Goal: Task Accomplishment & Management: Manage account settings

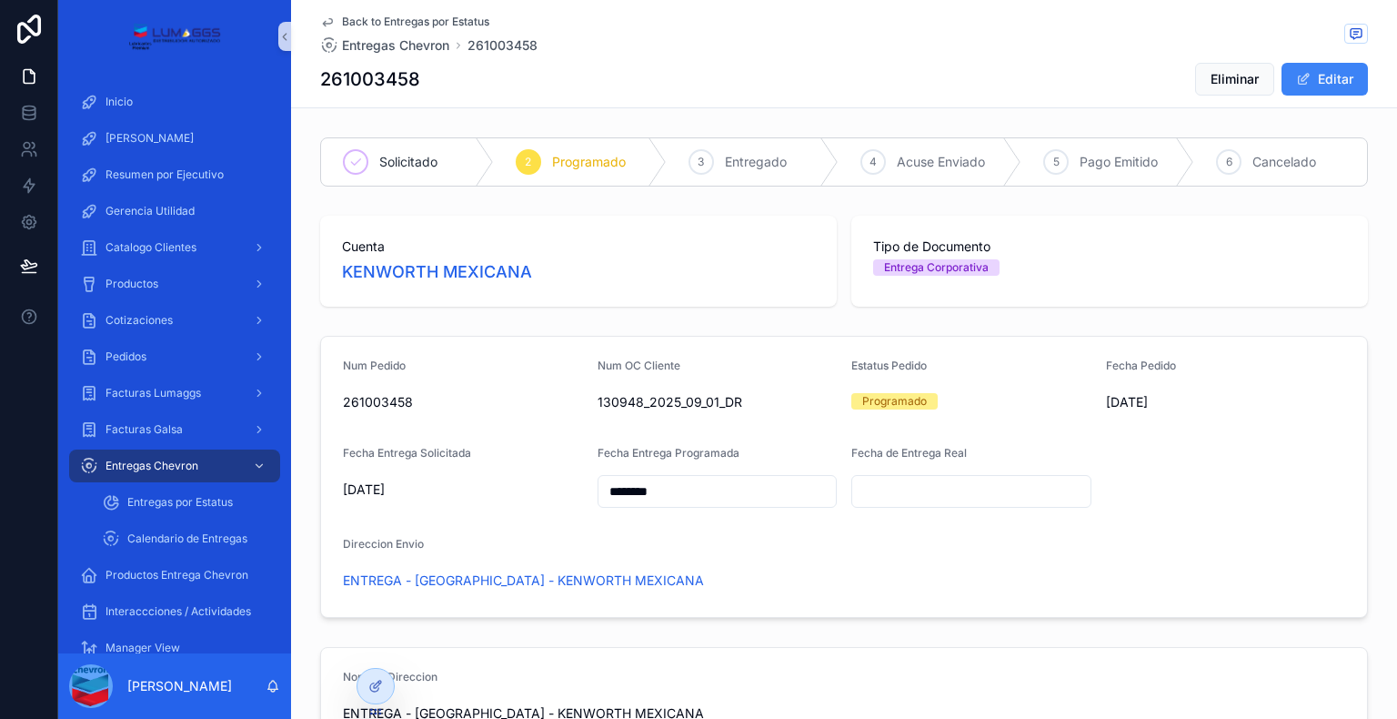
scroll to position [850, 0]
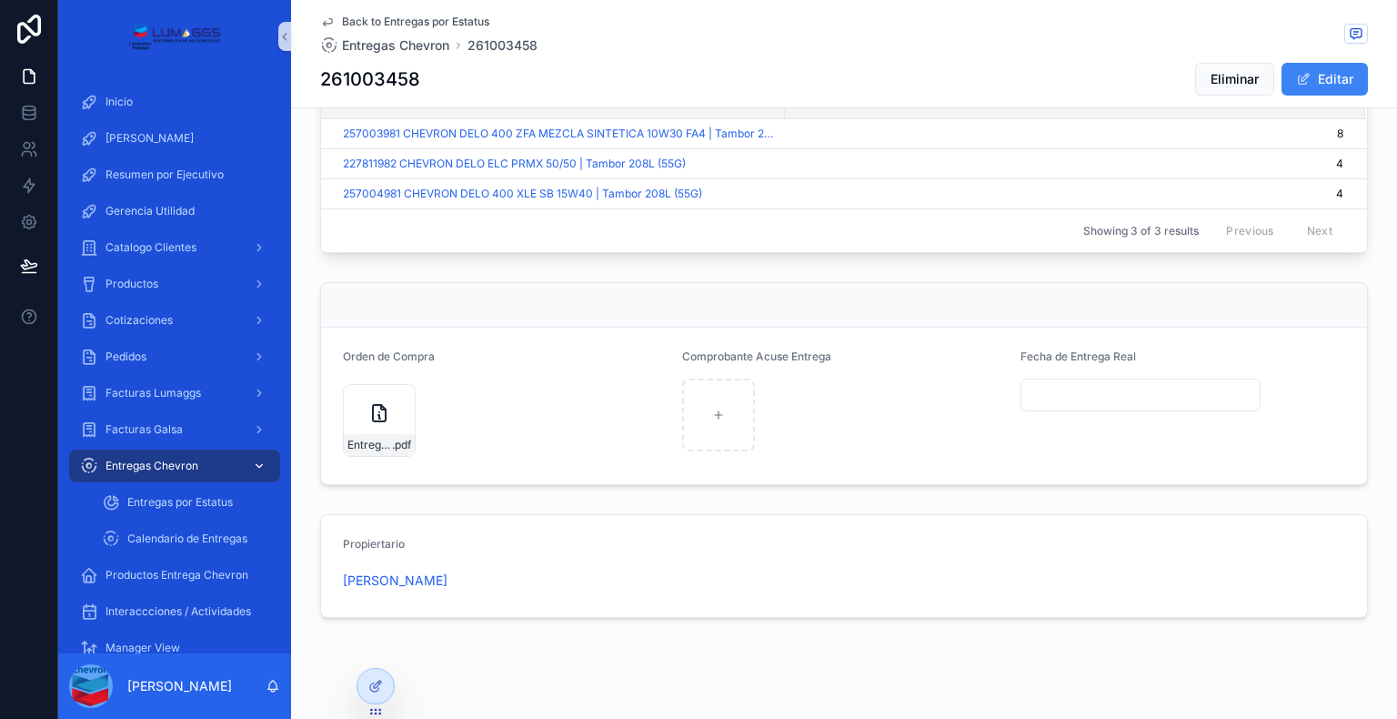
click at [136, 469] on span "Entregas Chevron" at bounding box center [152, 466] width 93 height 15
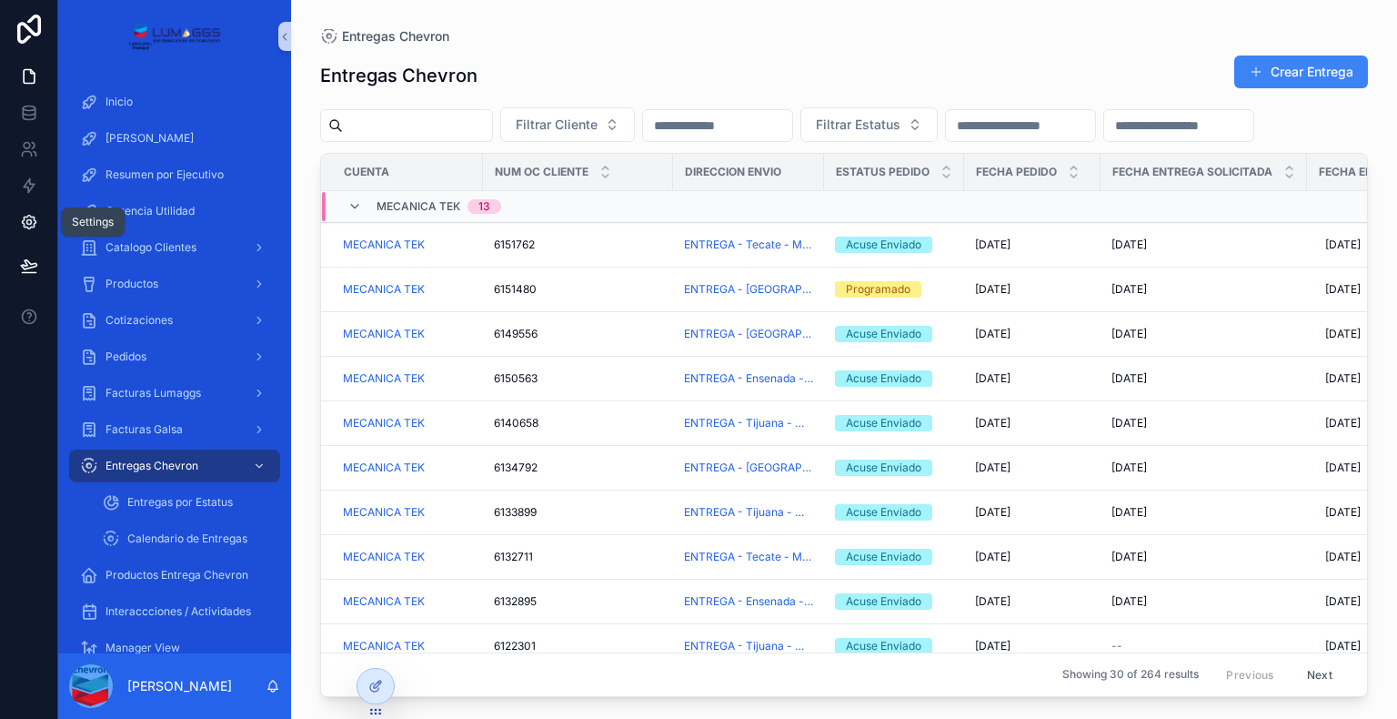
click at [28, 220] on icon at bounding box center [29, 222] width 18 height 18
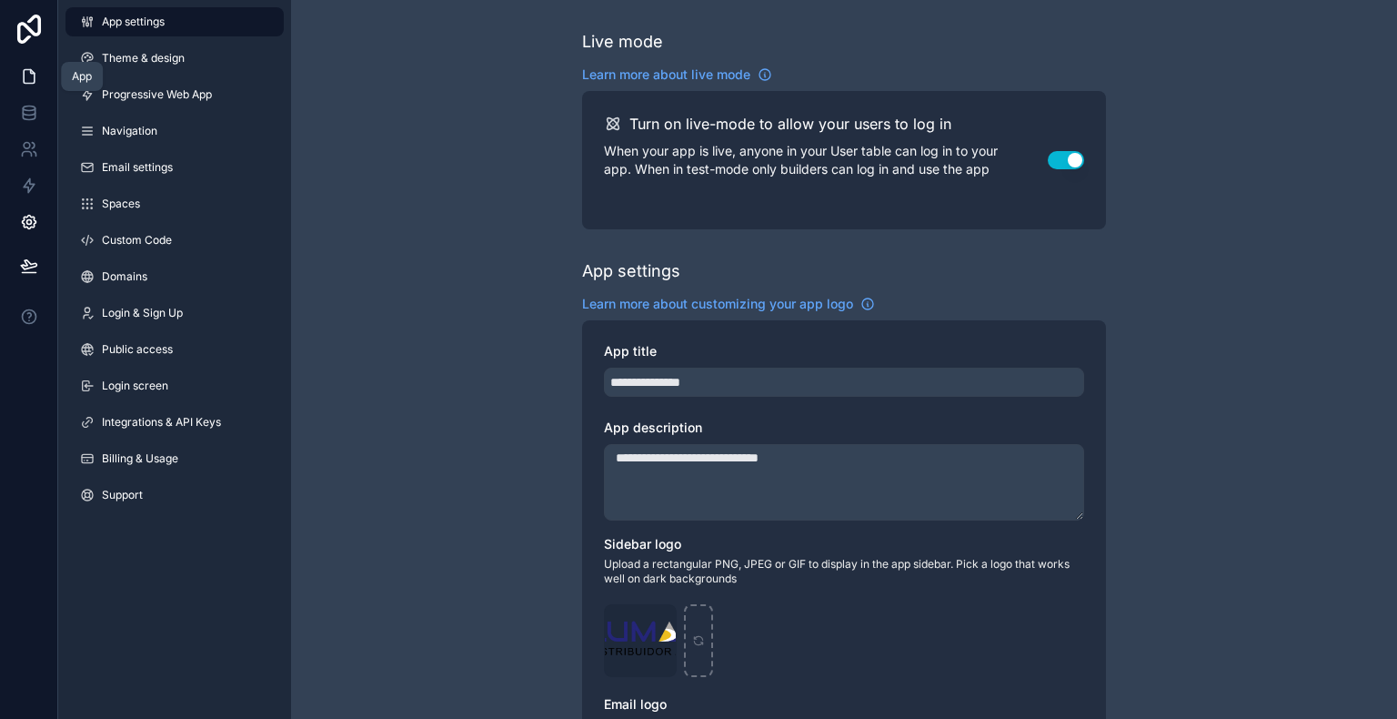
click at [24, 78] on icon at bounding box center [29, 77] width 11 height 14
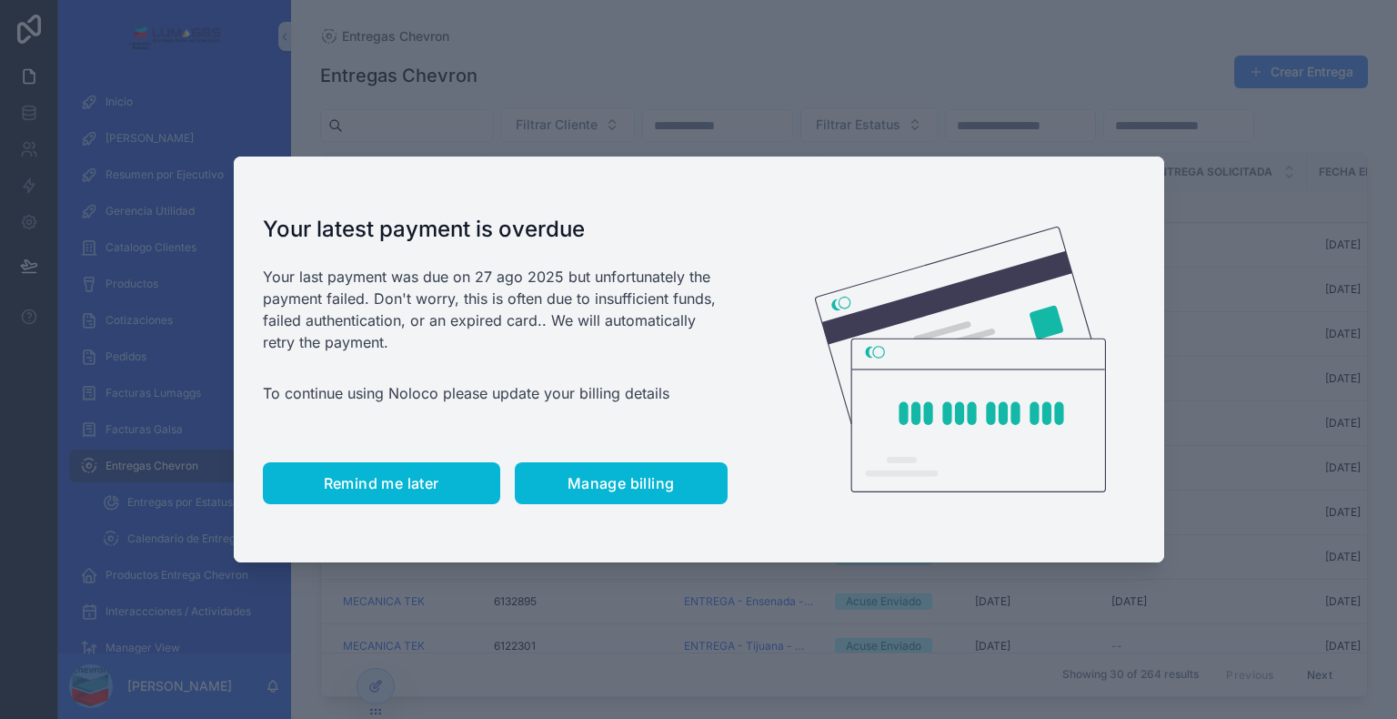
click at [382, 479] on span "Remind me later" at bounding box center [382, 483] width 116 height 18
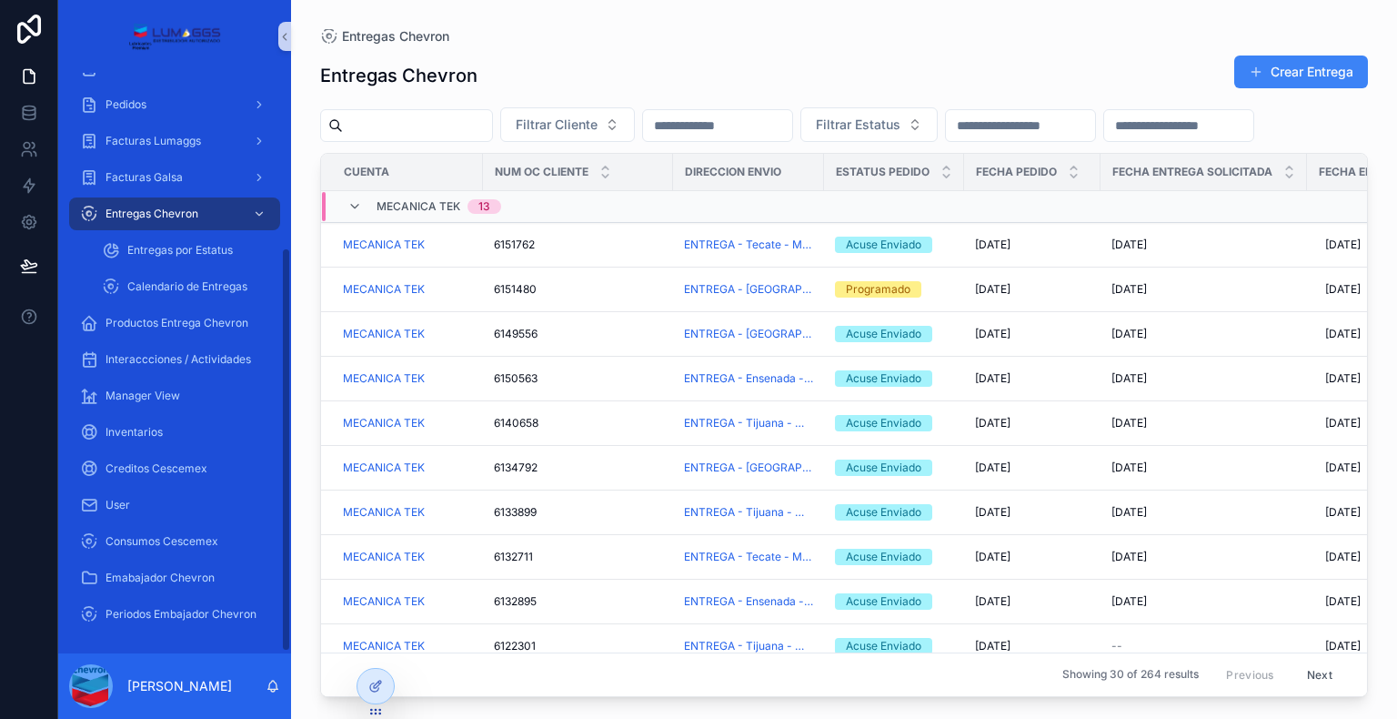
scroll to position [161, 0]
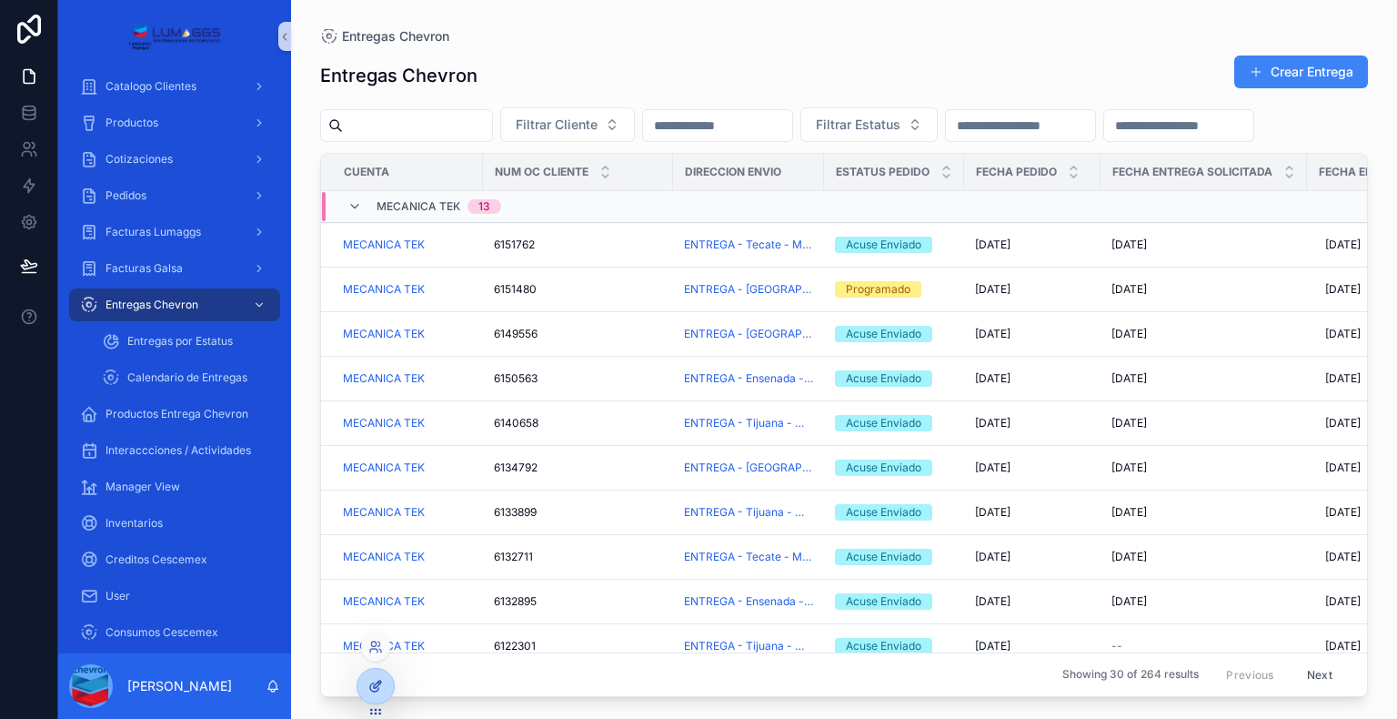
click at [368, 680] on div at bounding box center [376, 686] width 36 height 35
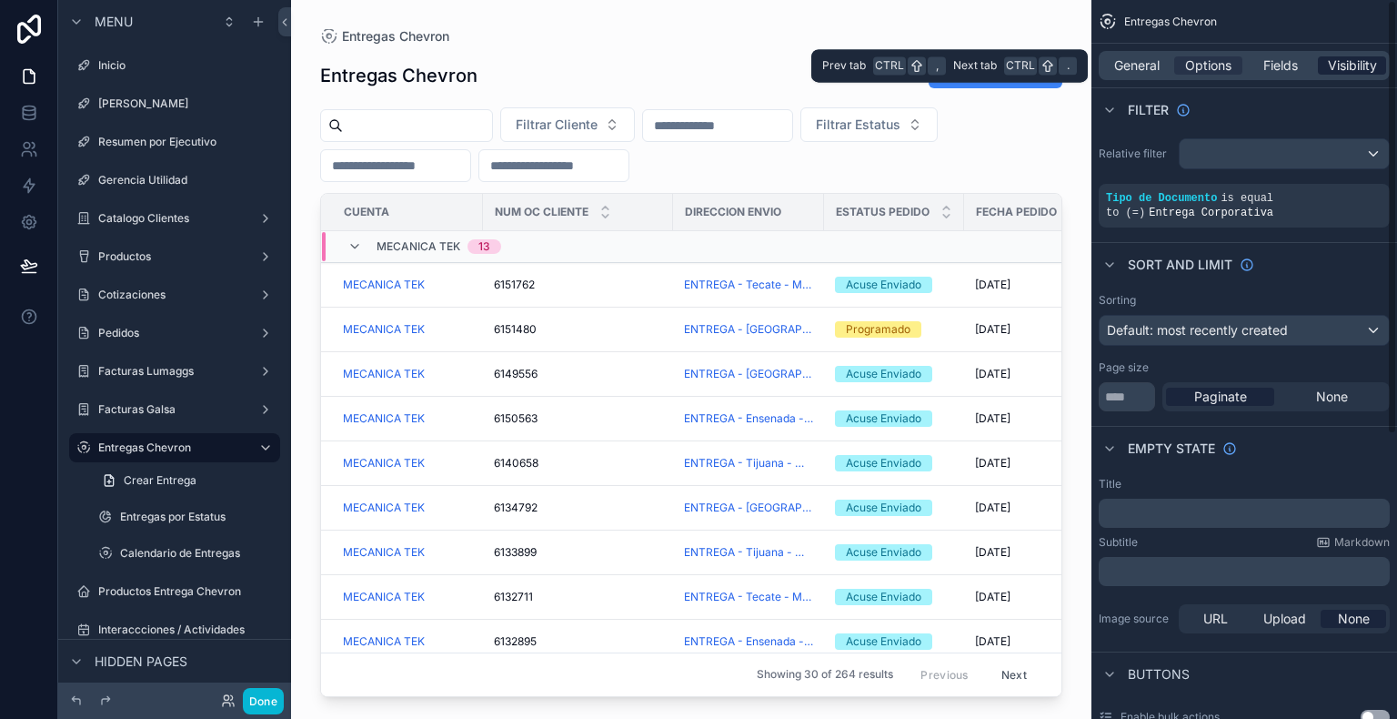
click at [1350, 62] on span "Visibility" at bounding box center [1352, 65] width 49 height 18
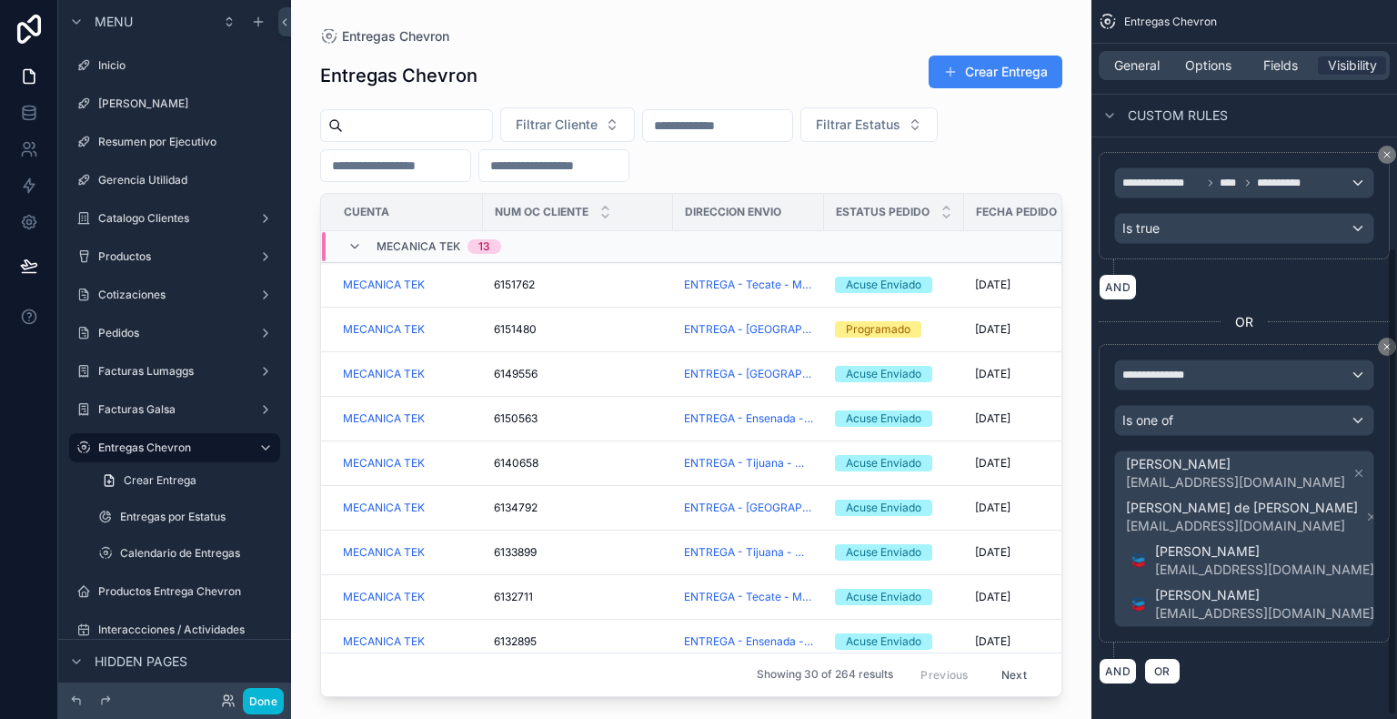
scroll to position [383, 0]
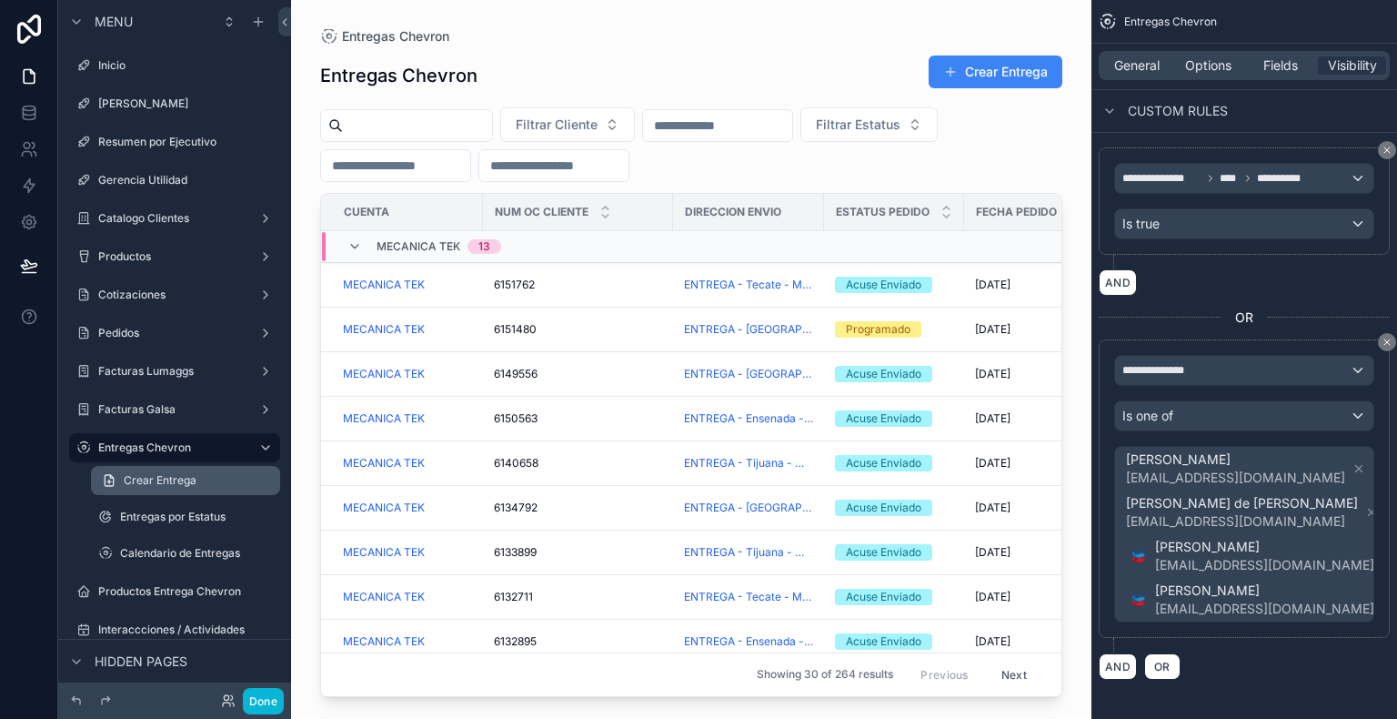
click at [171, 479] on span "Crear Entrega" at bounding box center [160, 480] width 73 height 15
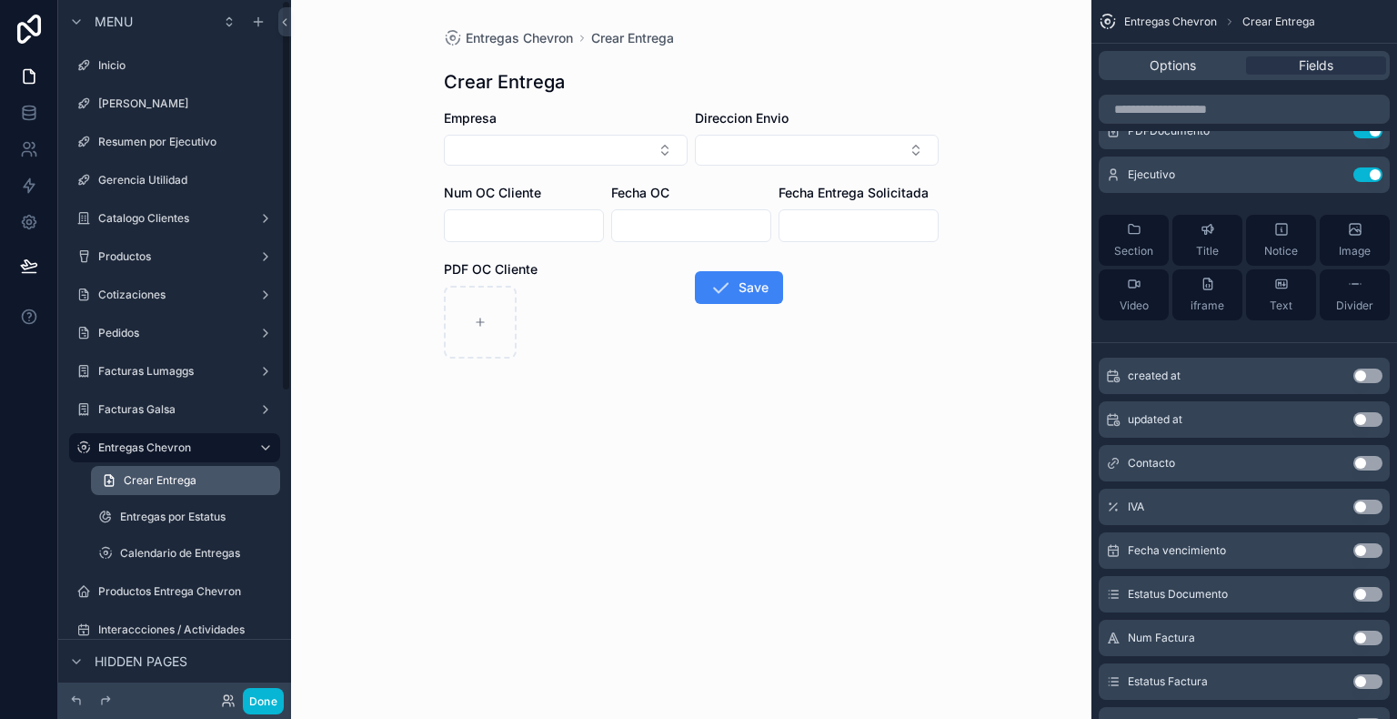
click at [158, 480] on span "Crear Entrega" at bounding box center [160, 480] width 73 height 15
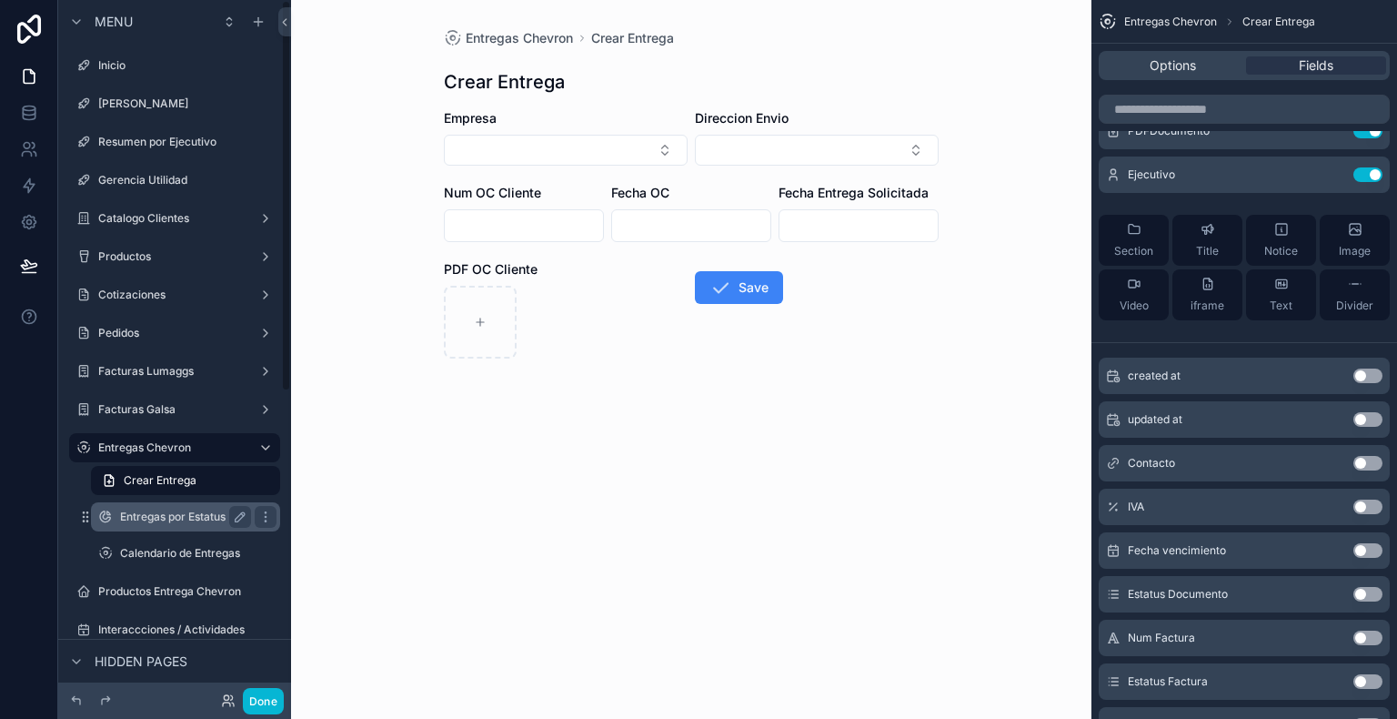
click at [192, 514] on label "Entregas por Estatus" at bounding box center [182, 516] width 124 height 15
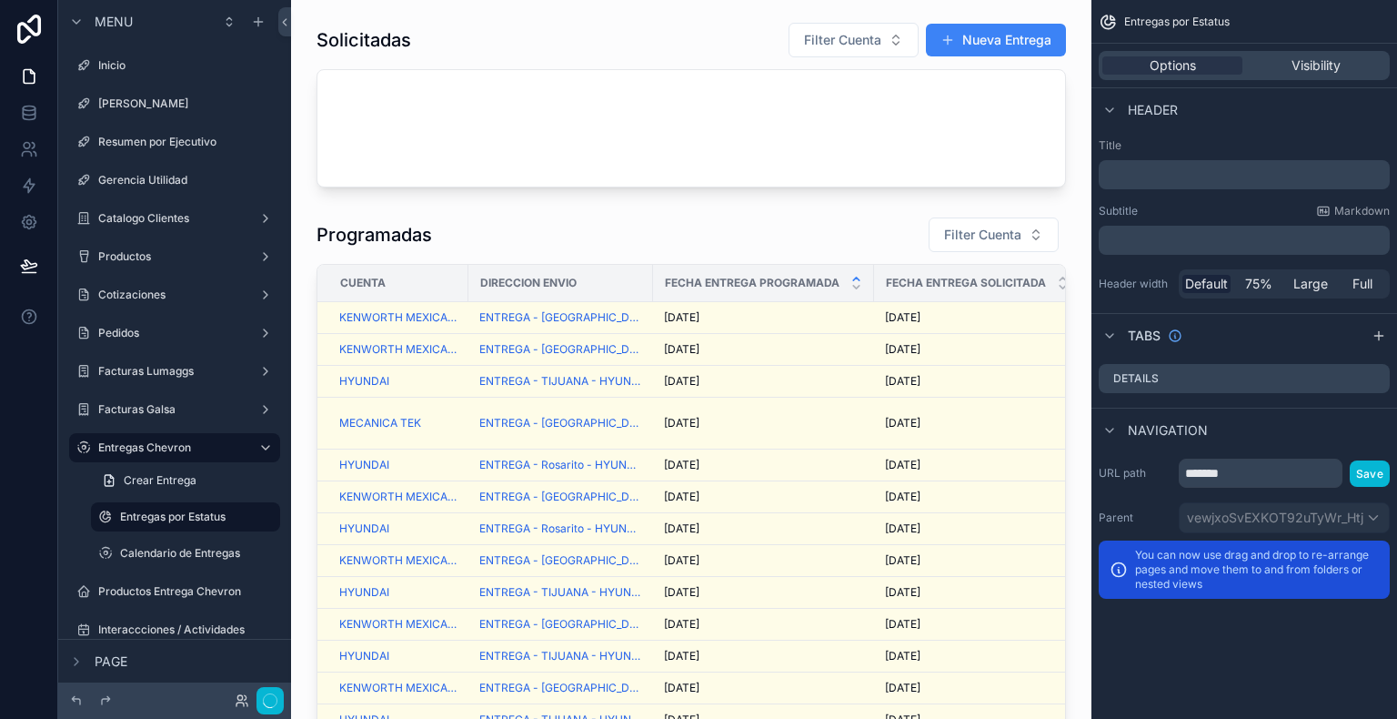
click at [1328, 77] on div "Options Visibility" at bounding box center [1244, 65] width 291 height 29
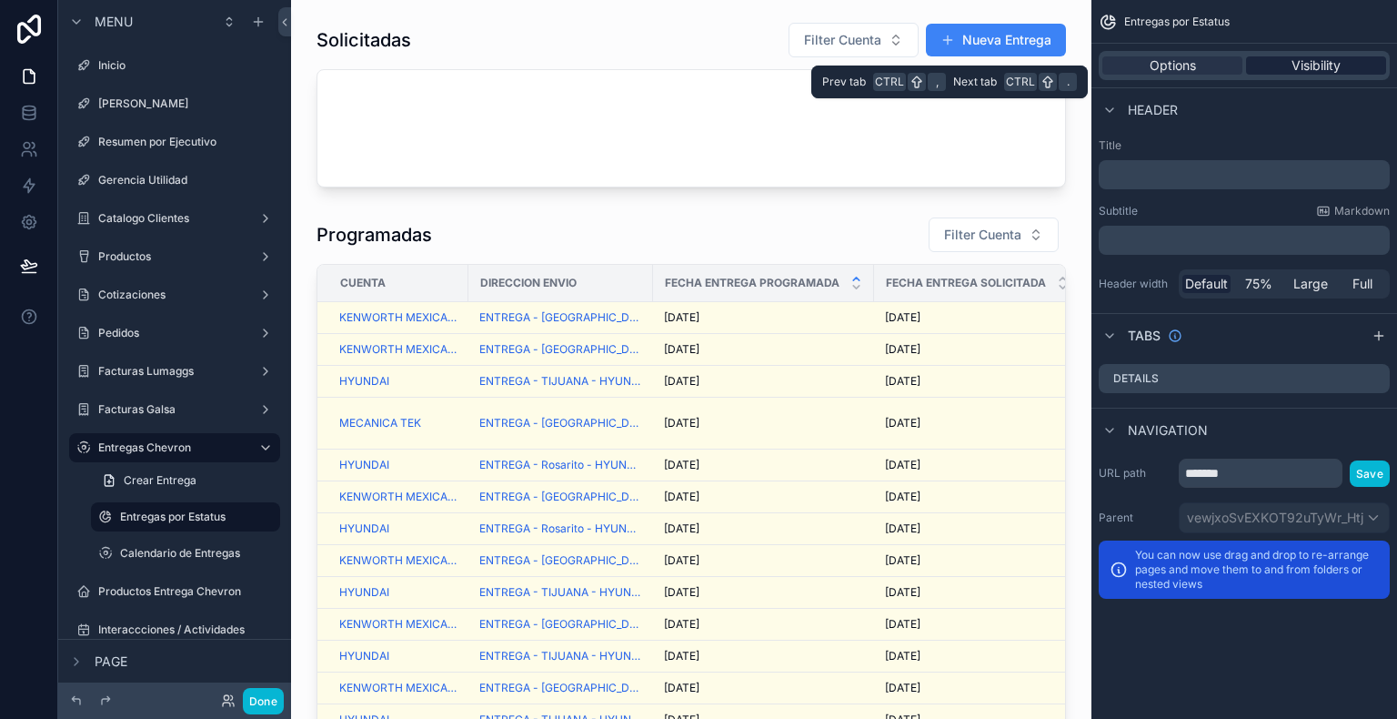
click at [1348, 60] on div "Visibility" at bounding box center [1316, 65] width 140 height 18
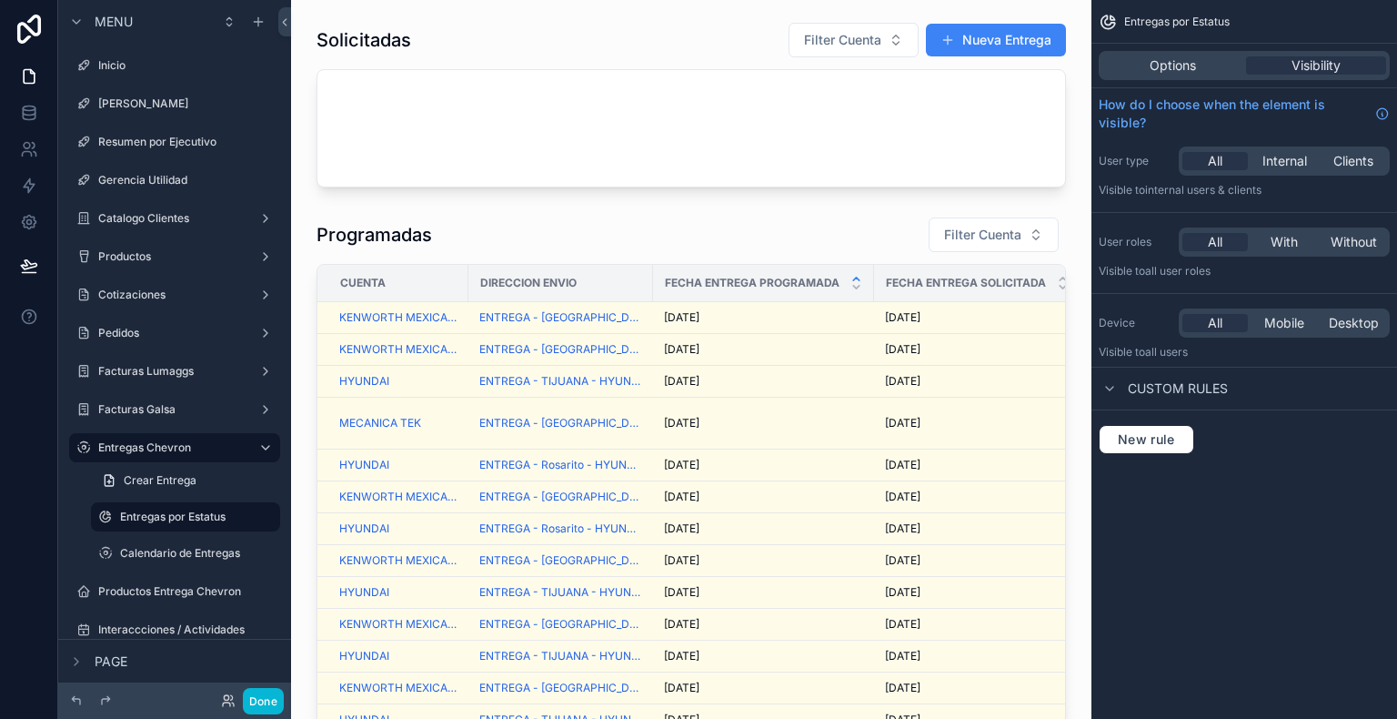
click at [1177, 385] on span "Custom rules" at bounding box center [1178, 388] width 100 height 18
click at [1112, 388] on icon "scrollable content" at bounding box center [1110, 388] width 4 height 7
click at [1109, 388] on icon "scrollable content" at bounding box center [1110, 388] width 15 height 15
click at [1112, 388] on icon "scrollable content" at bounding box center [1110, 388] width 4 height 7
click at [131, 448] on label "Entregas Chevron" at bounding box center [171, 447] width 146 height 15
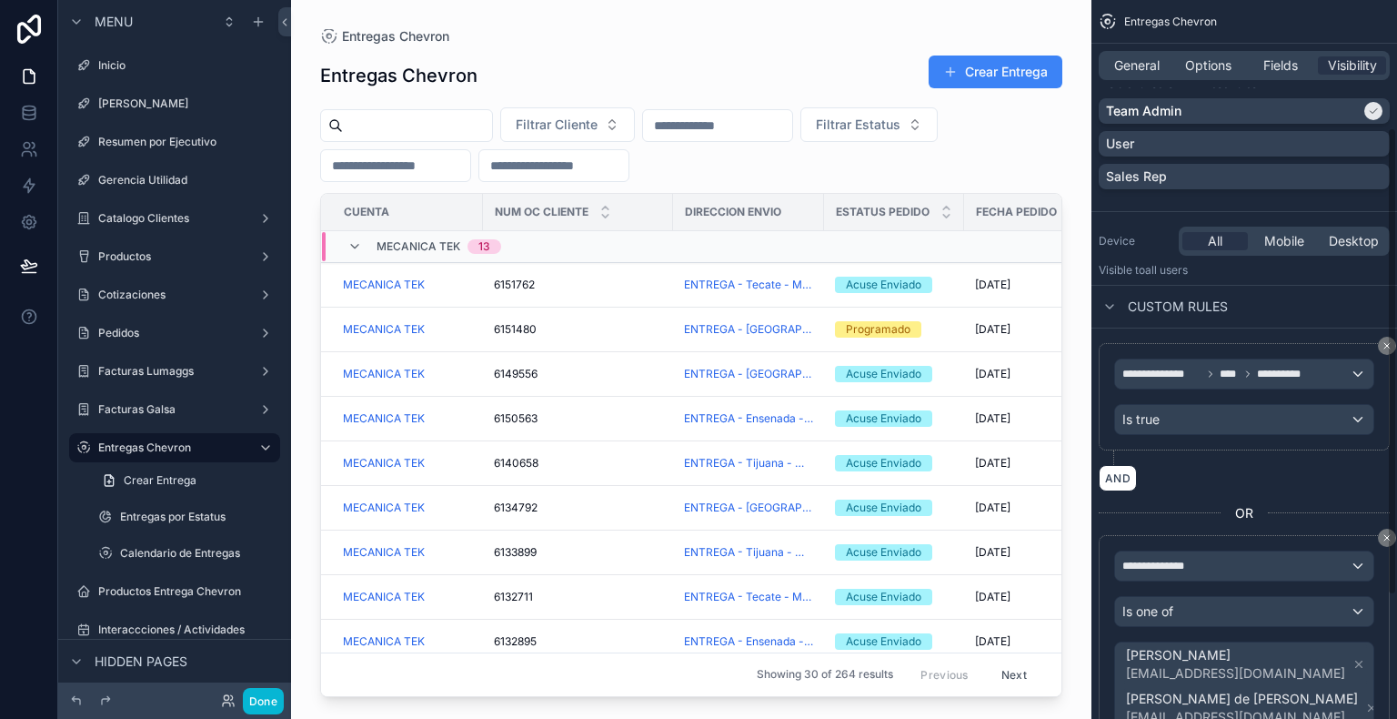
scroll to position [273, 0]
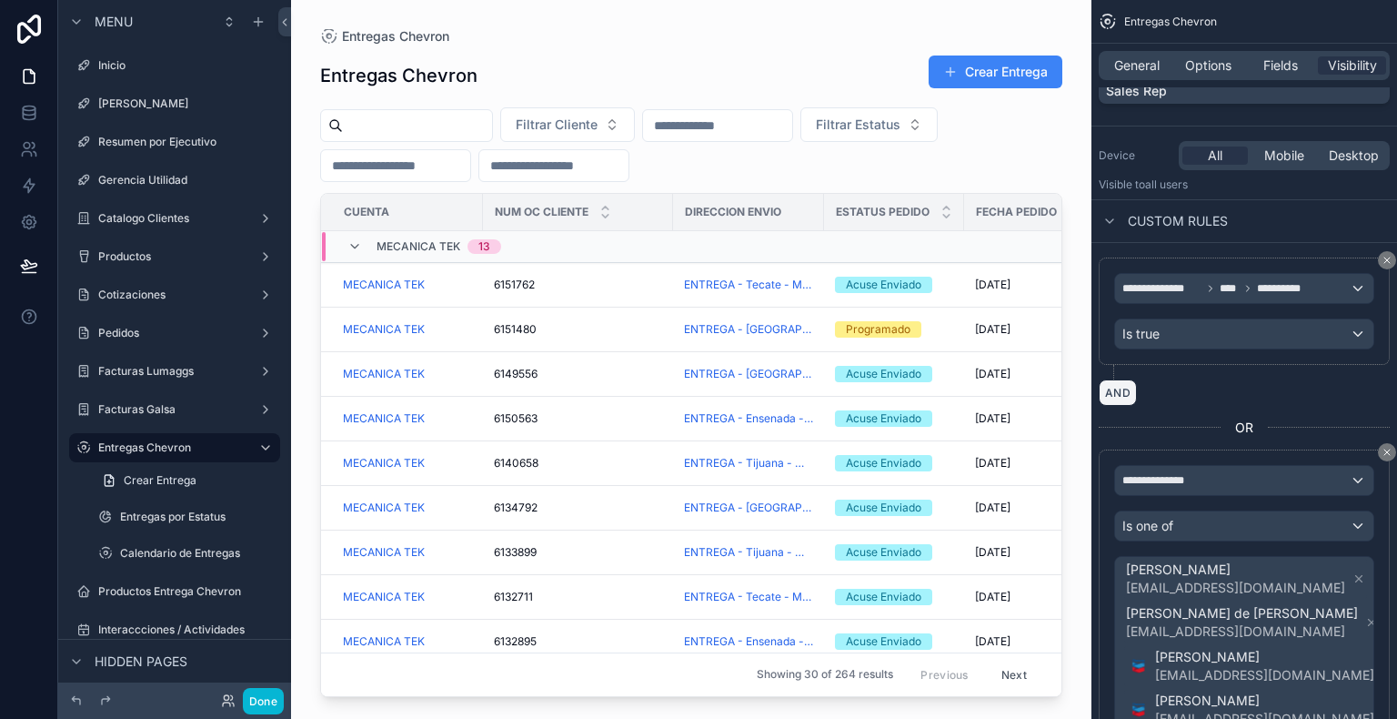
click at [1117, 391] on button "AND" at bounding box center [1118, 392] width 38 height 26
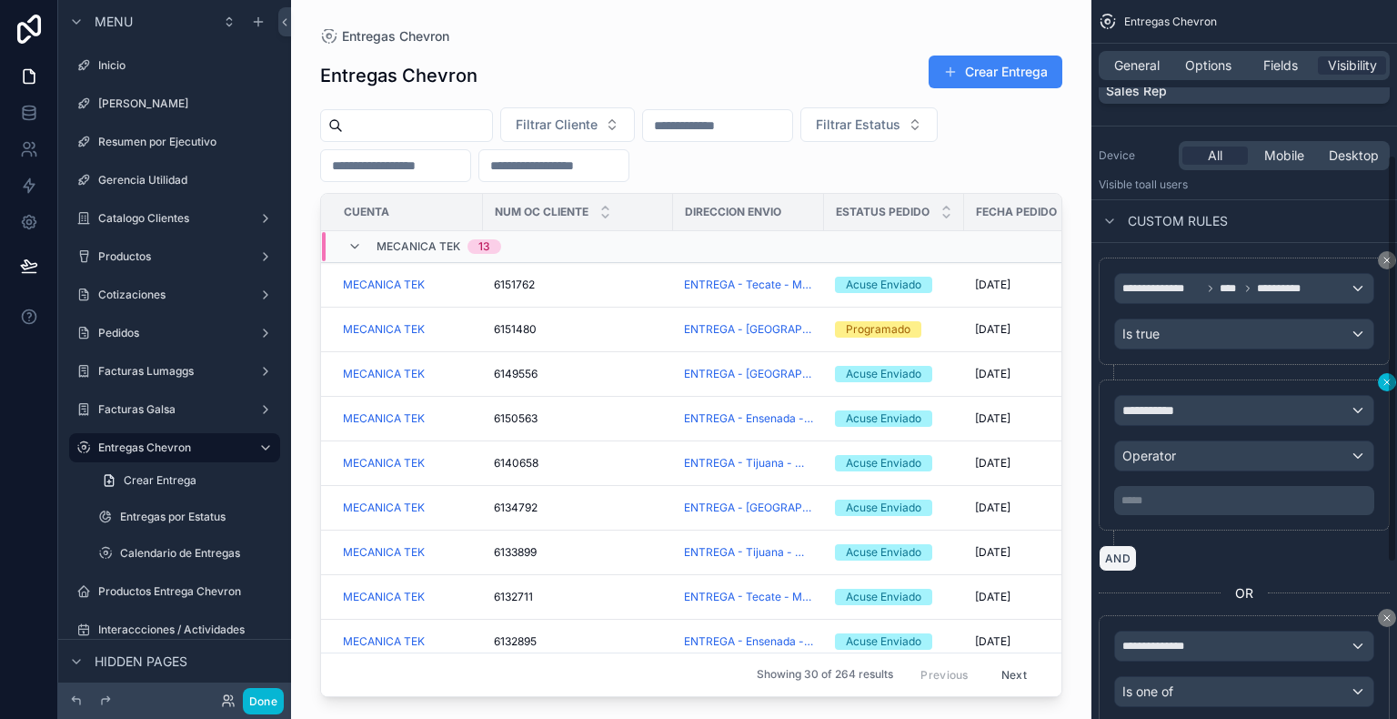
click at [1389, 381] on div "**********" at bounding box center [1245, 359] width 306 height 719
click at [1390, 257] on div "**********" at bounding box center [1245, 359] width 306 height 719
click at [1387, 375] on div "**********" at bounding box center [1245, 359] width 306 height 719
click at [1386, 253] on button "scrollable content" at bounding box center [1387, 260] width 18 height 18
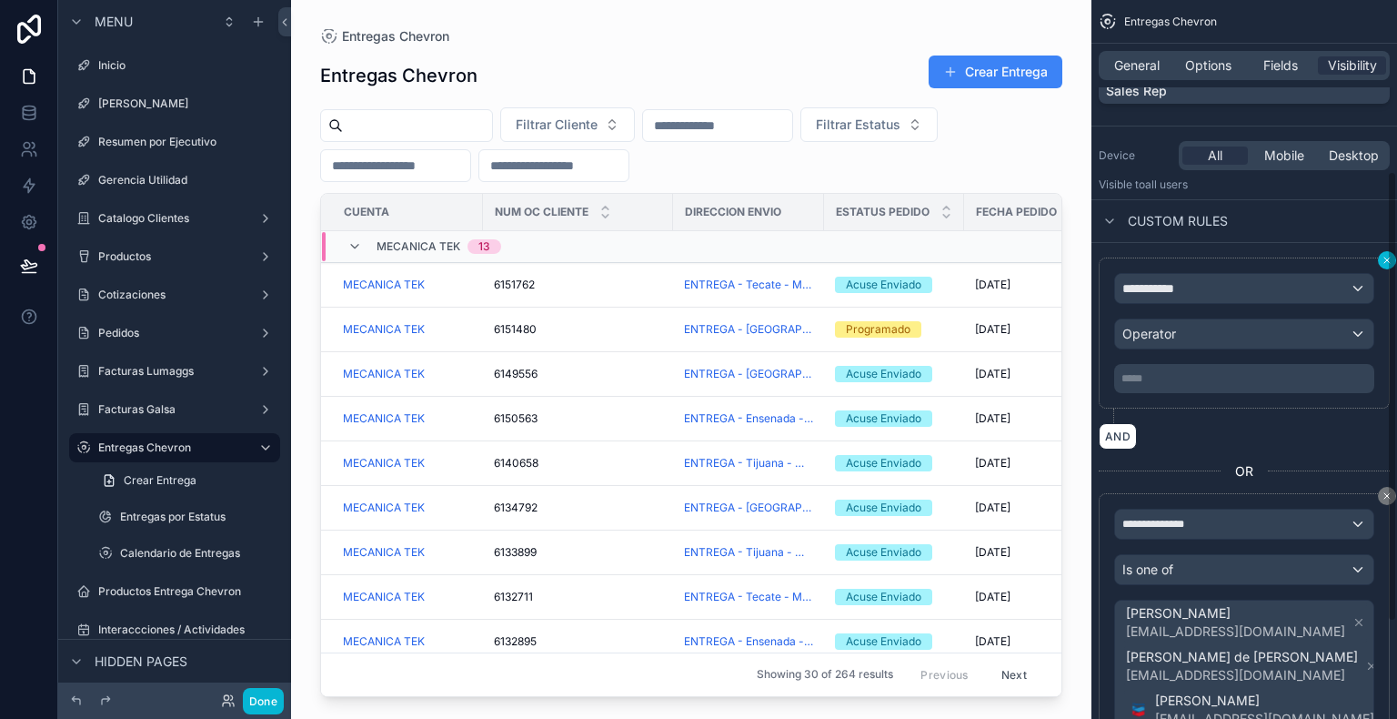
click at [1388, 257] on div "**********" at bounding box center [1245, 359] width 306 height 719
click at [1386, 261] on icon "scrollable content" at bounding box center [1387, 260] width 11 height 11
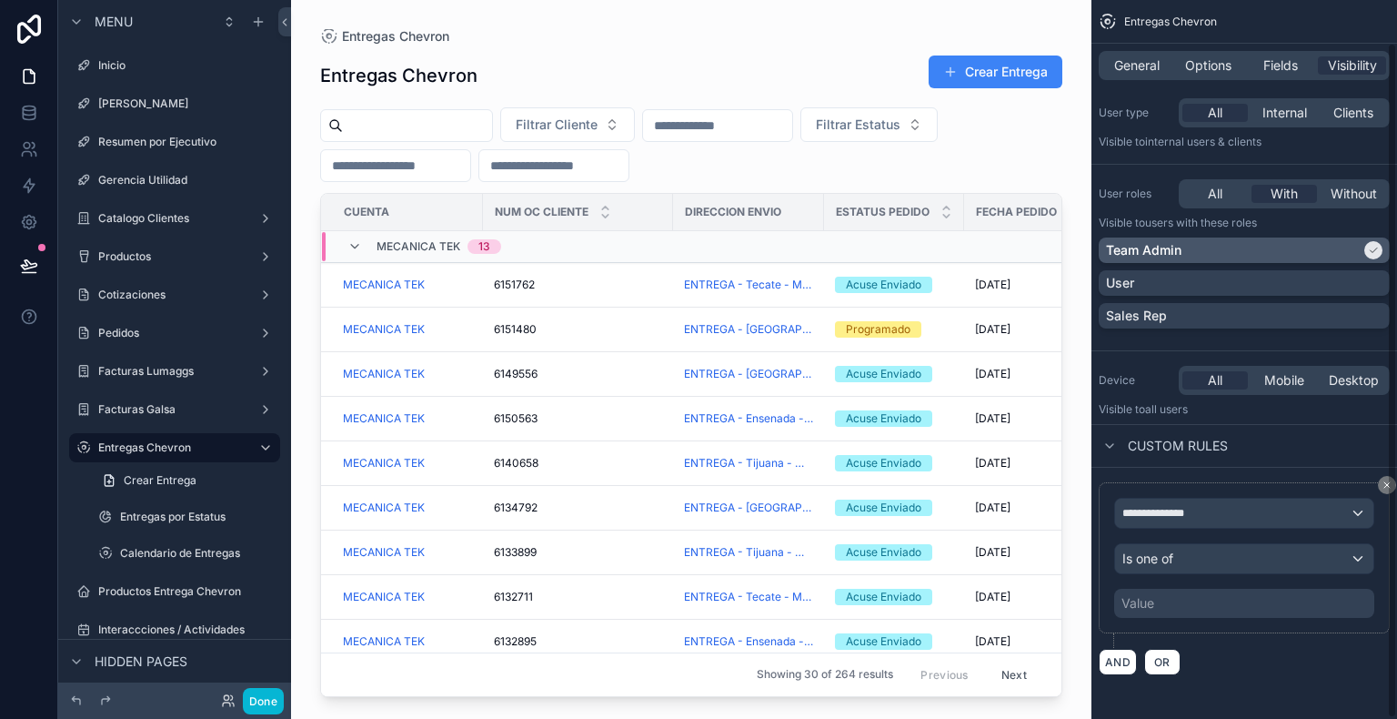
scroll to position [45, 0]
click at [1368, 250] on icon "scrollable content" at bounding box center [1373, 252] width 11 height 11
click at [69, 701] on icon at bounding box center [76, 700] width 15 height 15
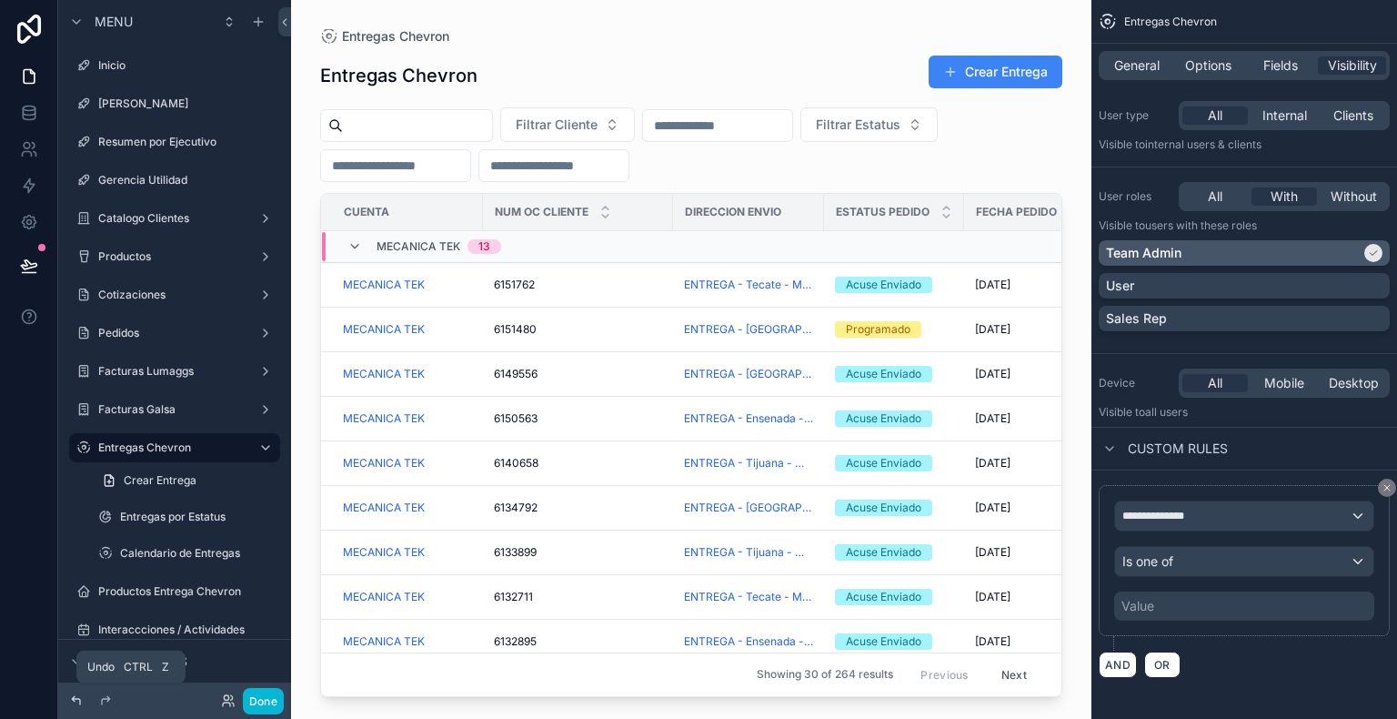
click at [69, 701] on icon at bounding box center [76, 700] width 15 height 15
click at [70, 701] on icon at bounding box center [76, 700] width 15 height 15
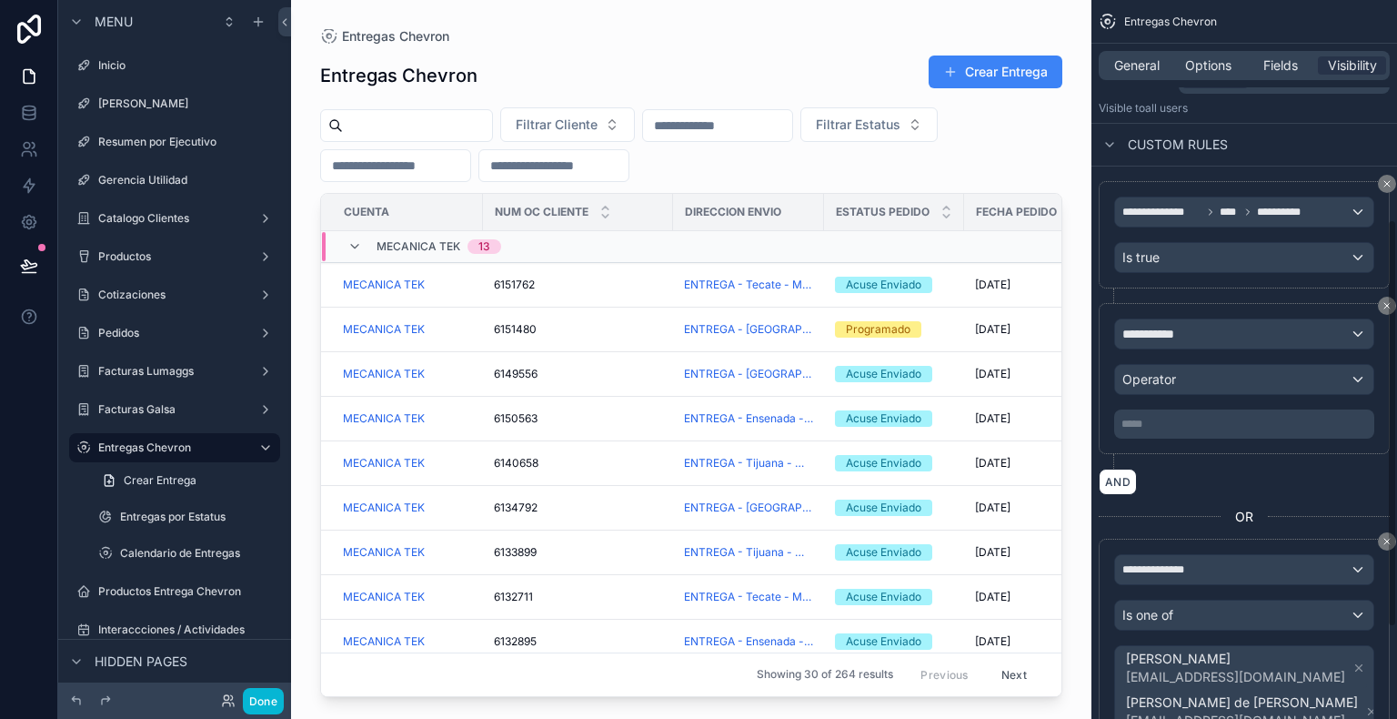
scroll to position [318, 0]
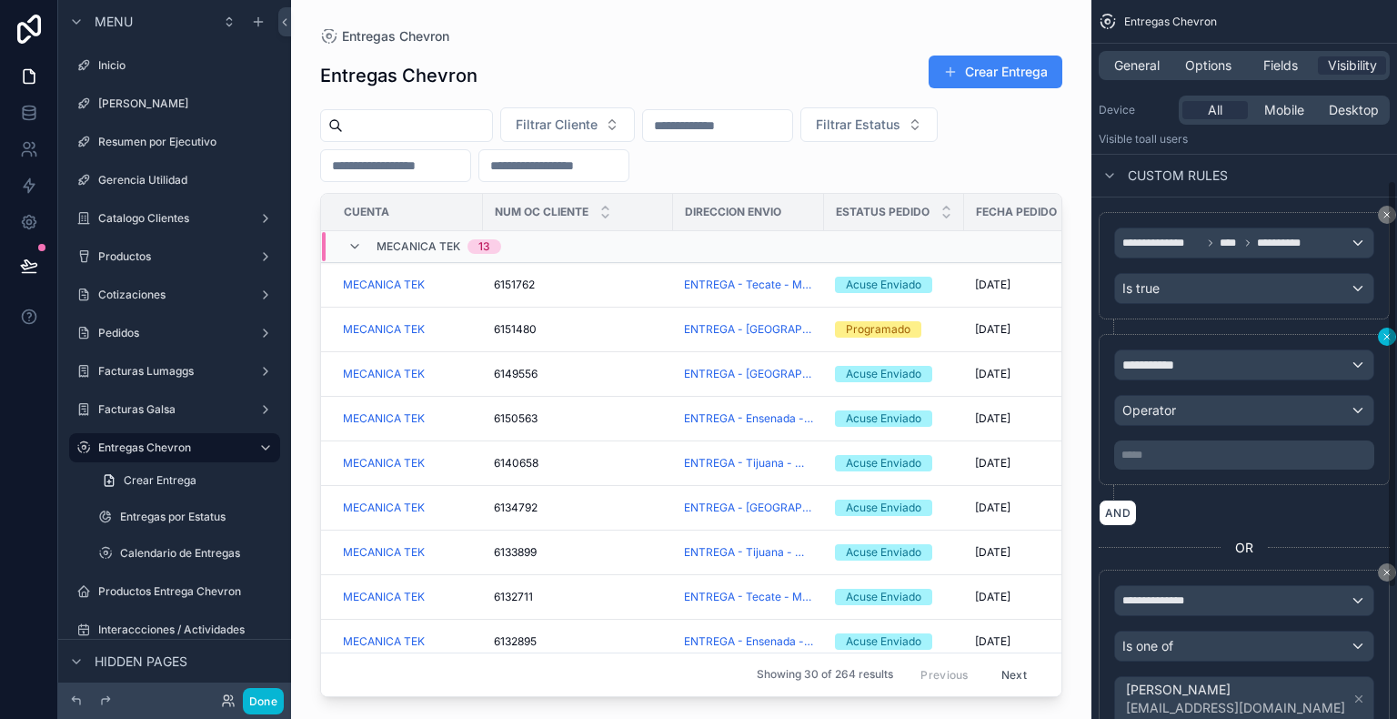
click at [1391, 337] on div "**********" at bounding box center [1245, 359] width 306 height 719
click at [1386, 214] on icon "scrollable content" at bounding box center [1387, 214] width 11 height 11
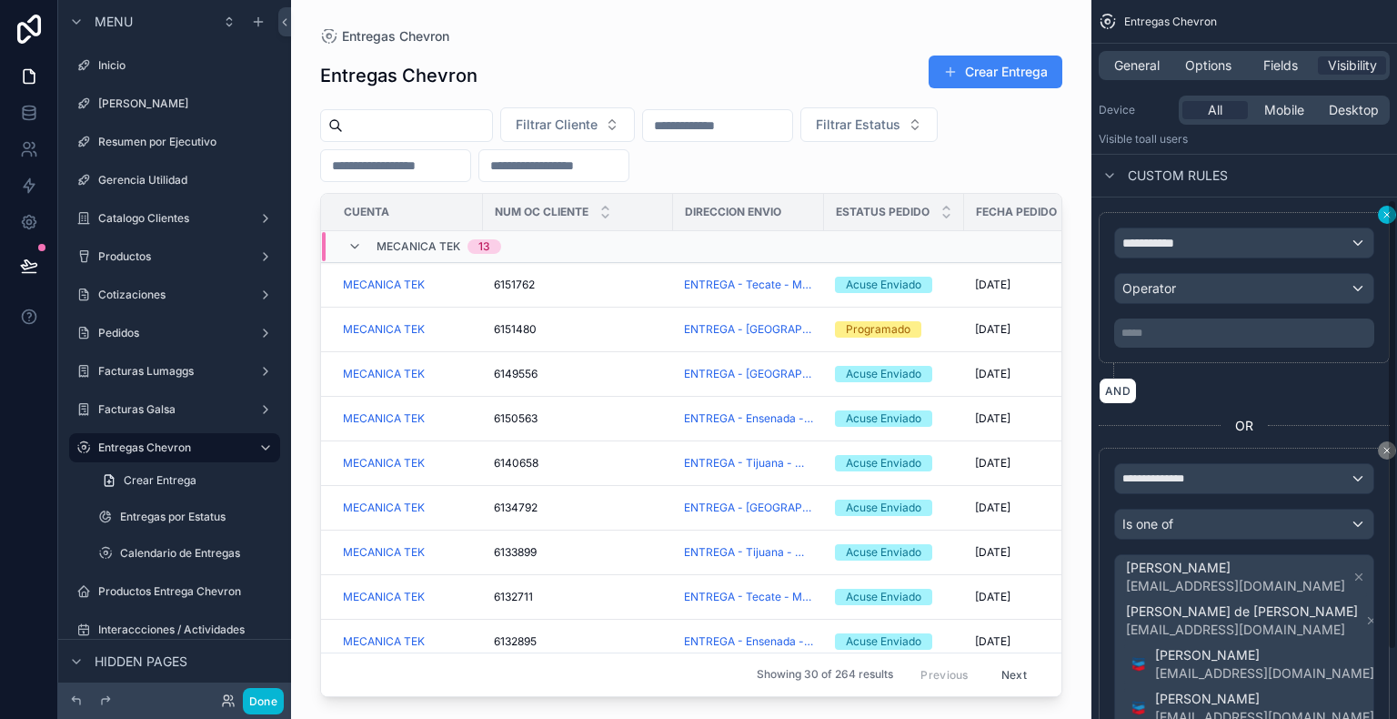
click at [1387, 213] on div "**********" at bounding box center [1245, 359] width 306 height 719
click at [1386, 333] on div "**********" at bounding box center [1244, 287] width 291 height 151
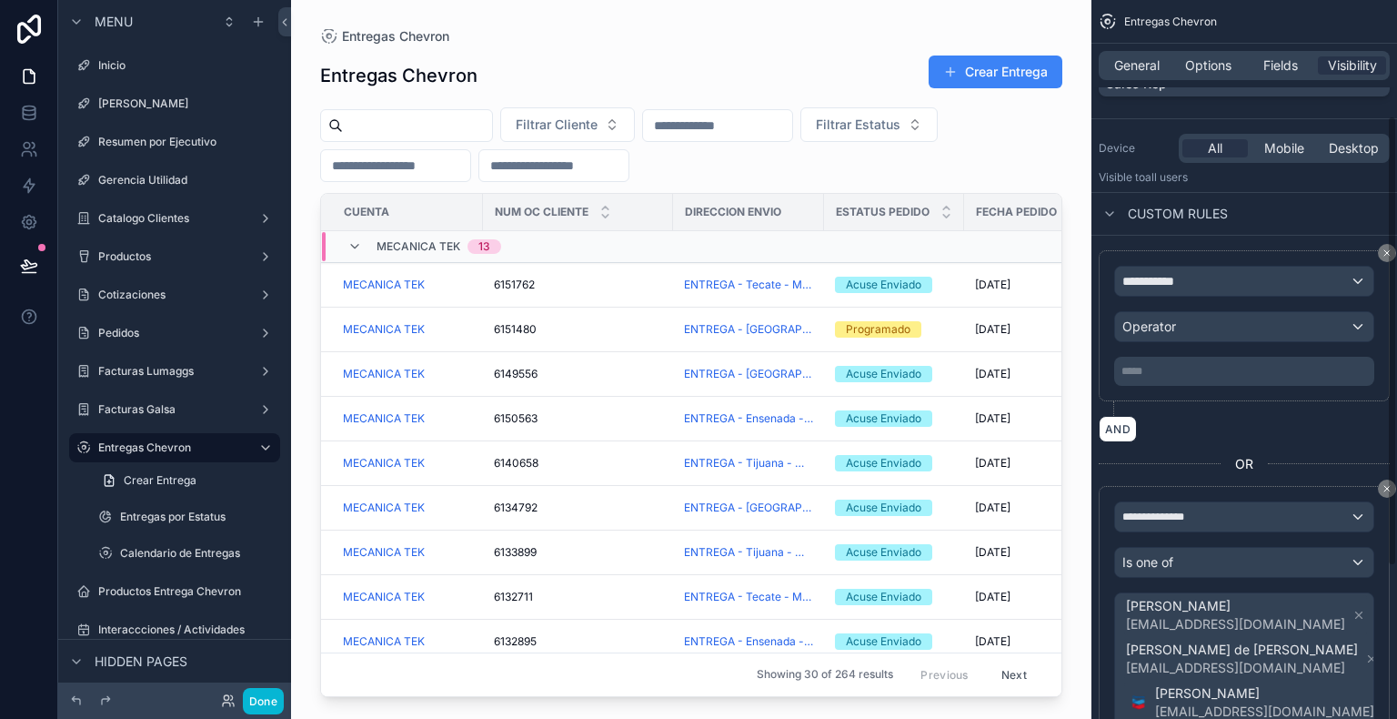
scroll to position [182, 0]
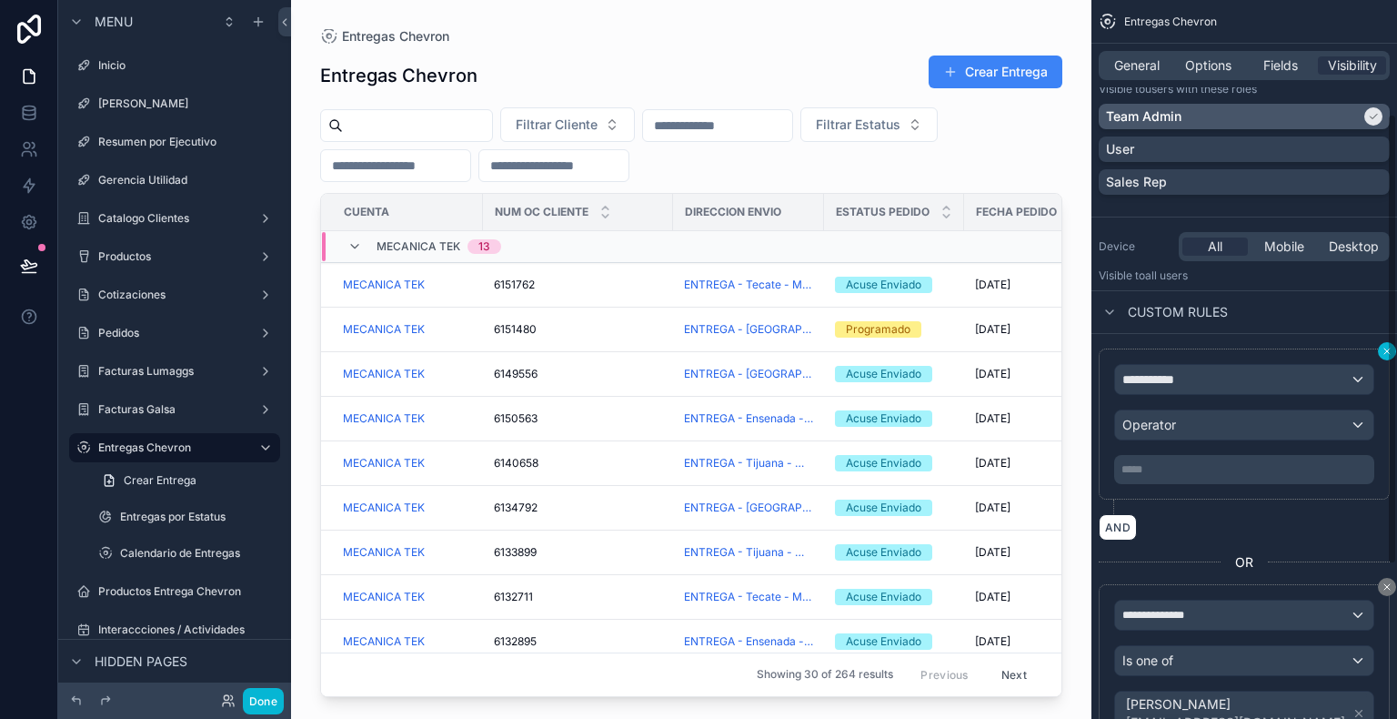
click at [1386, 355] on icon "scrollable content" at bounding box center [1387, 351] width 11 height 11
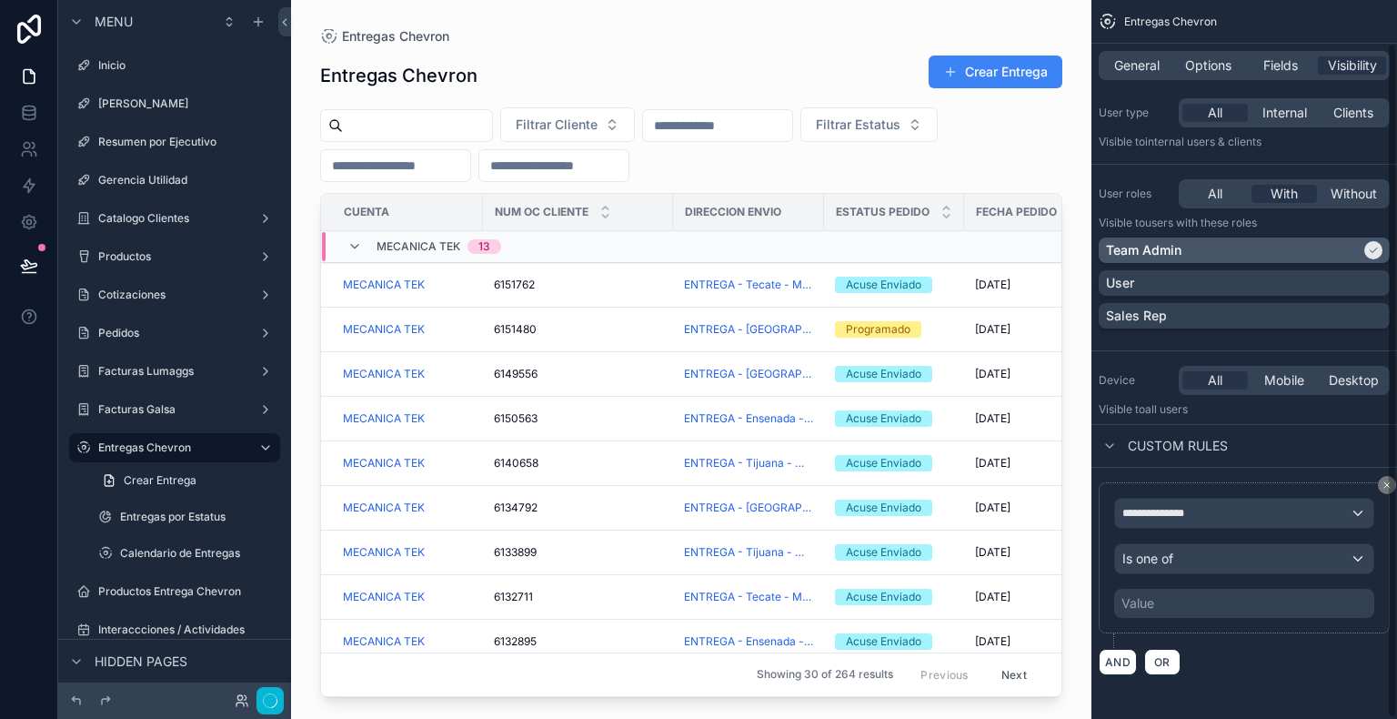
scroll to position [45, 0]
click at [1243, 606] on div "Value" at bounding box center [1244, 605] width 260 height 29
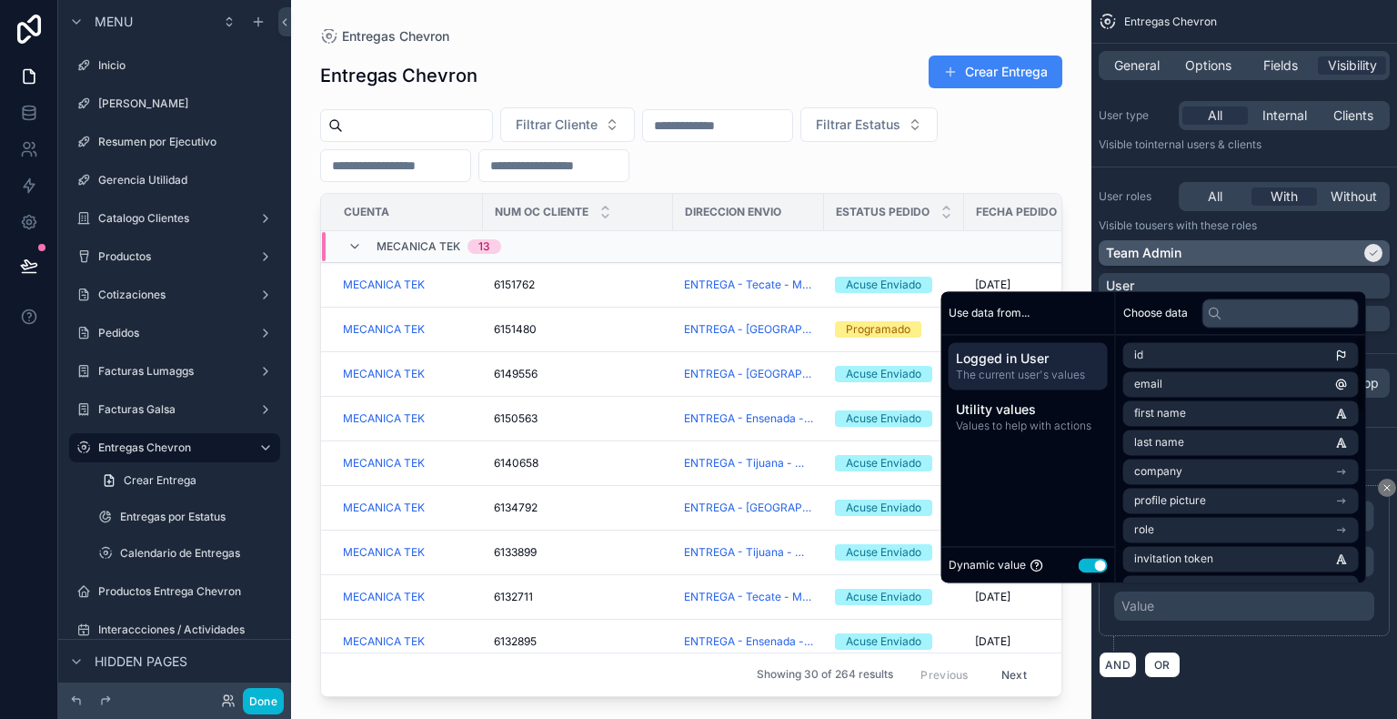
click at [1079, 564] on button "Use setting" at bounding box center [1093, 565] width 29 height 15
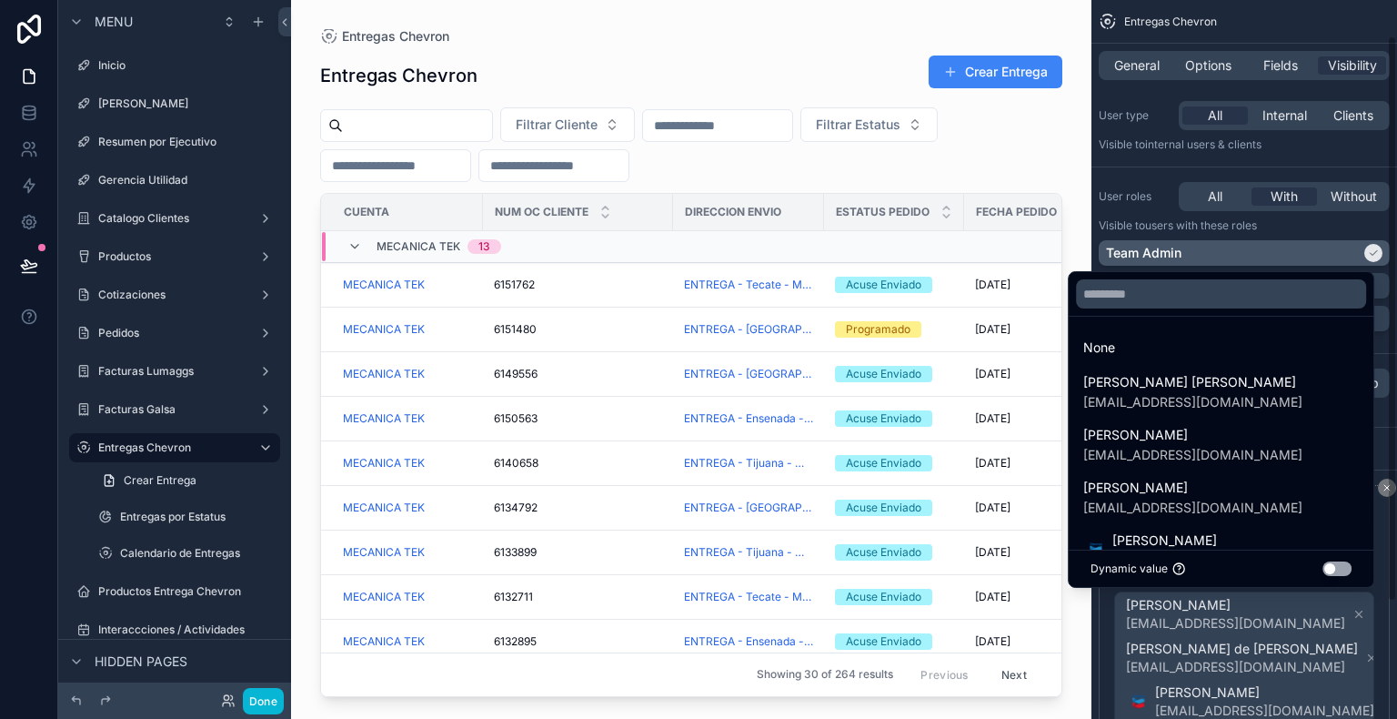
click at [1386, 525] on div "scrollable content" at bounding box center [698, 359] width 1397 height 719
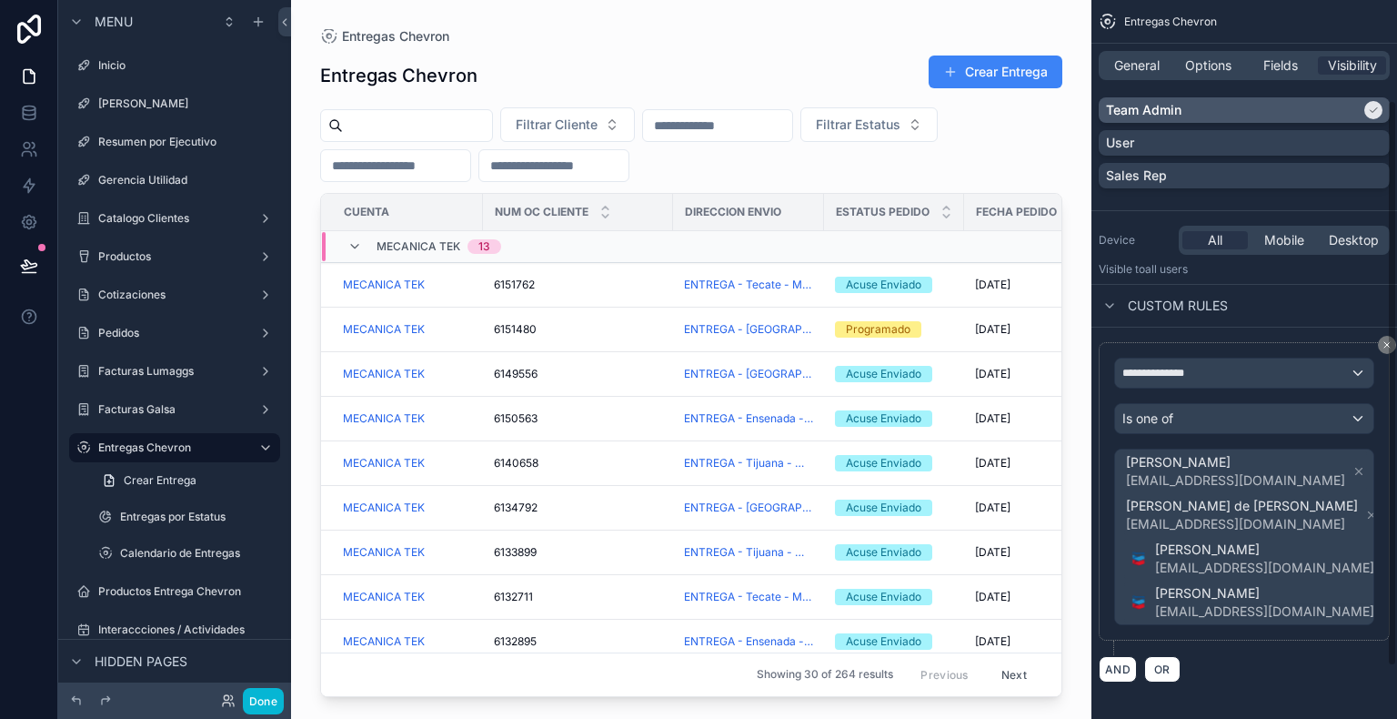
scroll to position [193, 0]
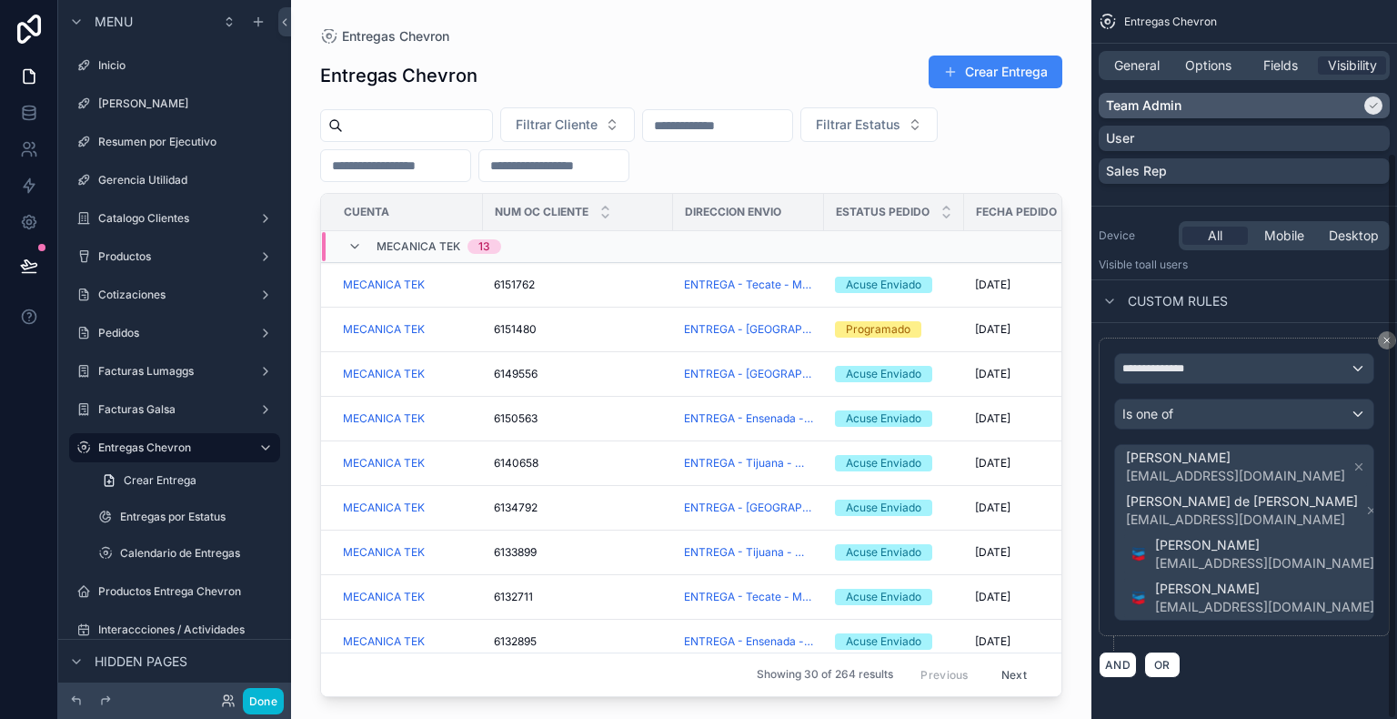
click at [1373, 106] on icon "scrollable content" at bounding box center [1374, 106] width 7 height 5
click at [249, 699] on button "Done" at bounding box center [263, 701] width 41 height 26
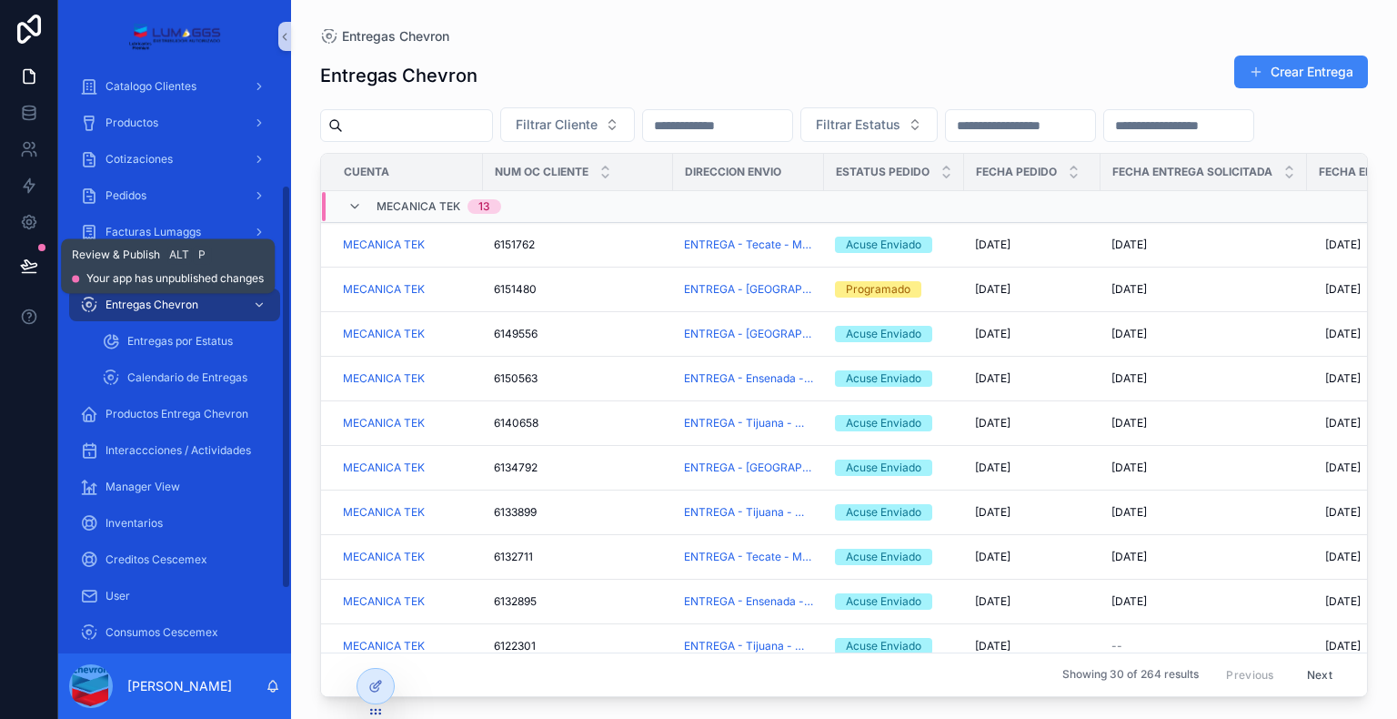
click at [28, 269] on icon at bounding box center [29, 266] width 18 height 18
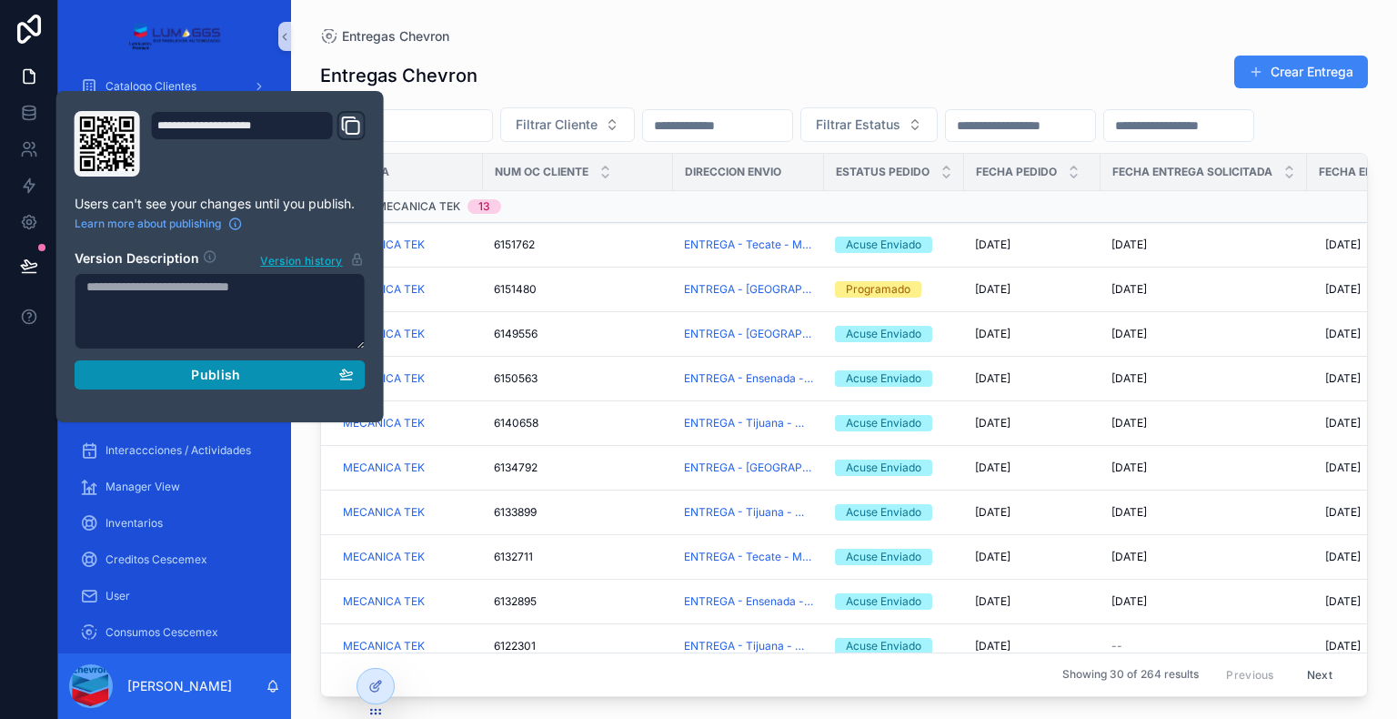
click at [190, 375] on div "Publish" at bounding box center [219, 375] width 267 height 16
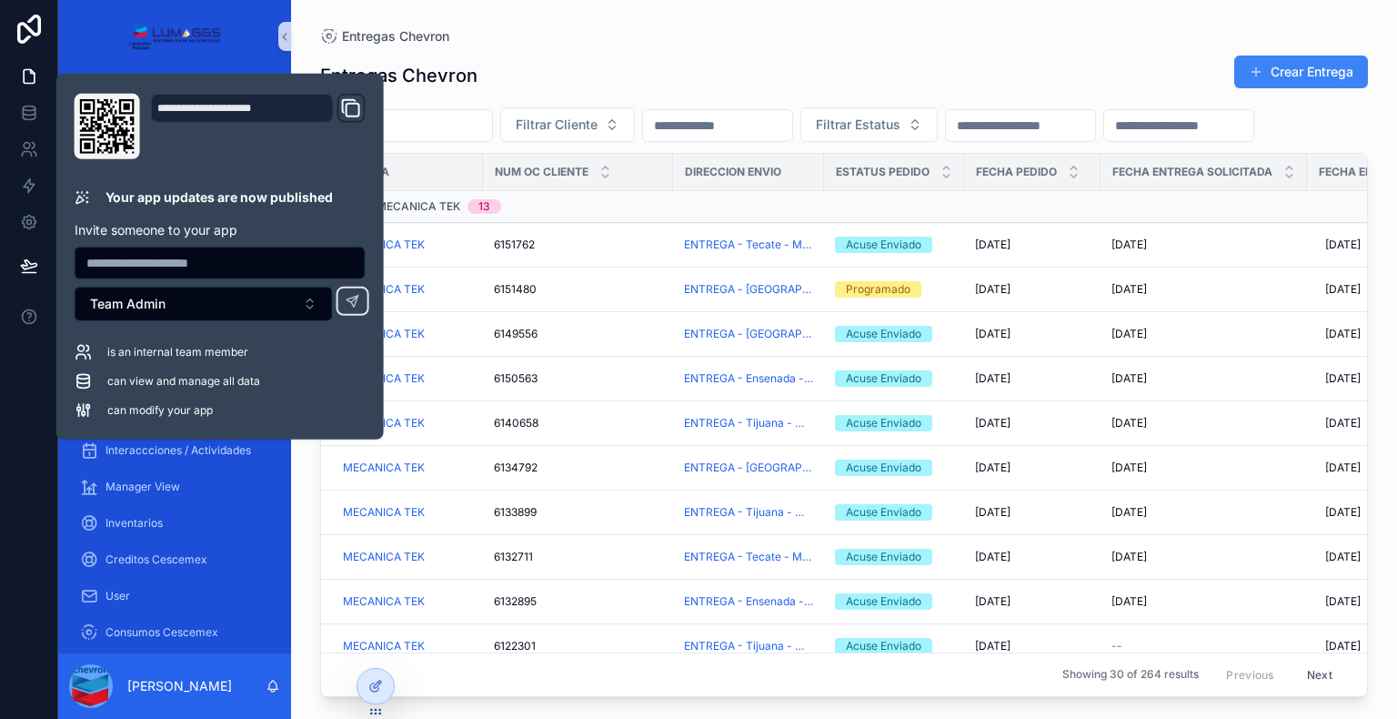
click at [510, 5] on div "Entregas Chevron Entregas Chevron Crear Entrega Filtrar Cliente Filtrar Estatus…" at bounding box center [844, 348] width 1106 height 697
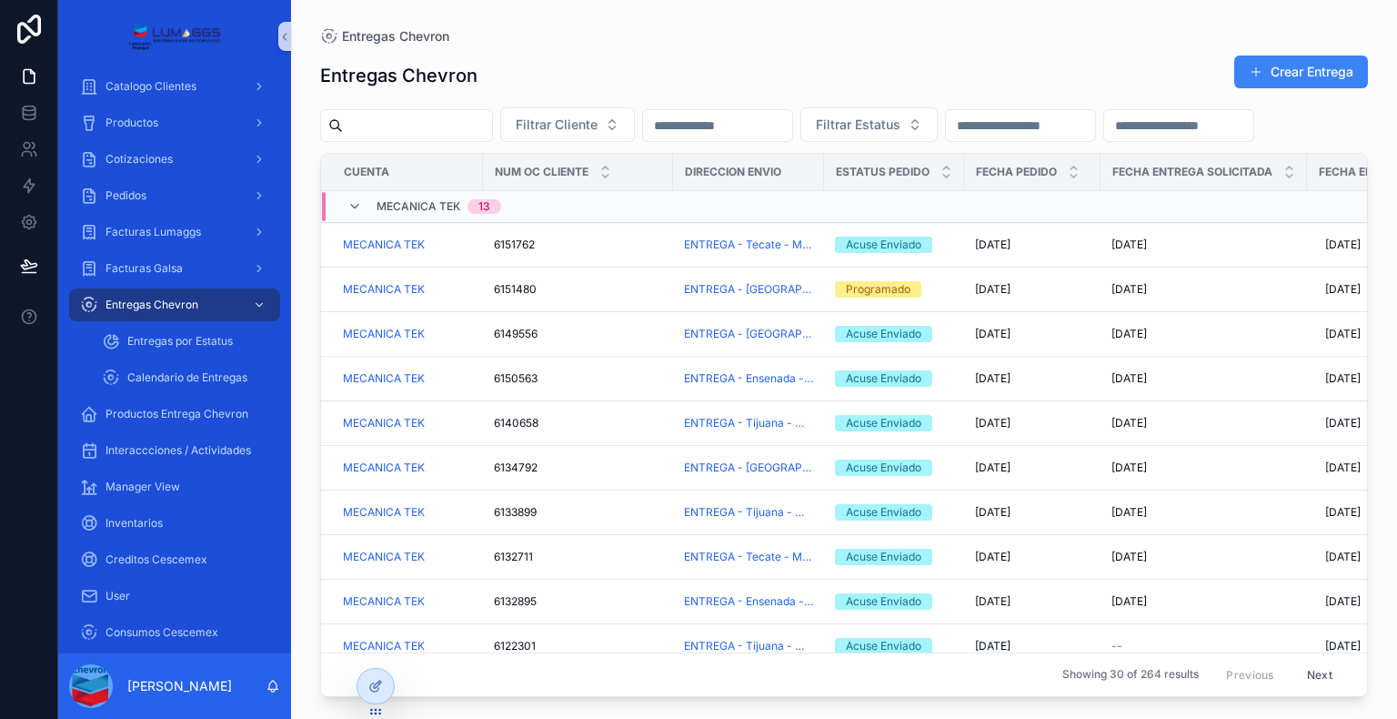
click at [541, 142] on div "Filtrar Cliente Filtrar Estatus" at bounding box center [844, 124] width 1048 height 35
click at [586, 341] on div "6149556 6149556" at bounding box center [578, 334] width 168 height 15
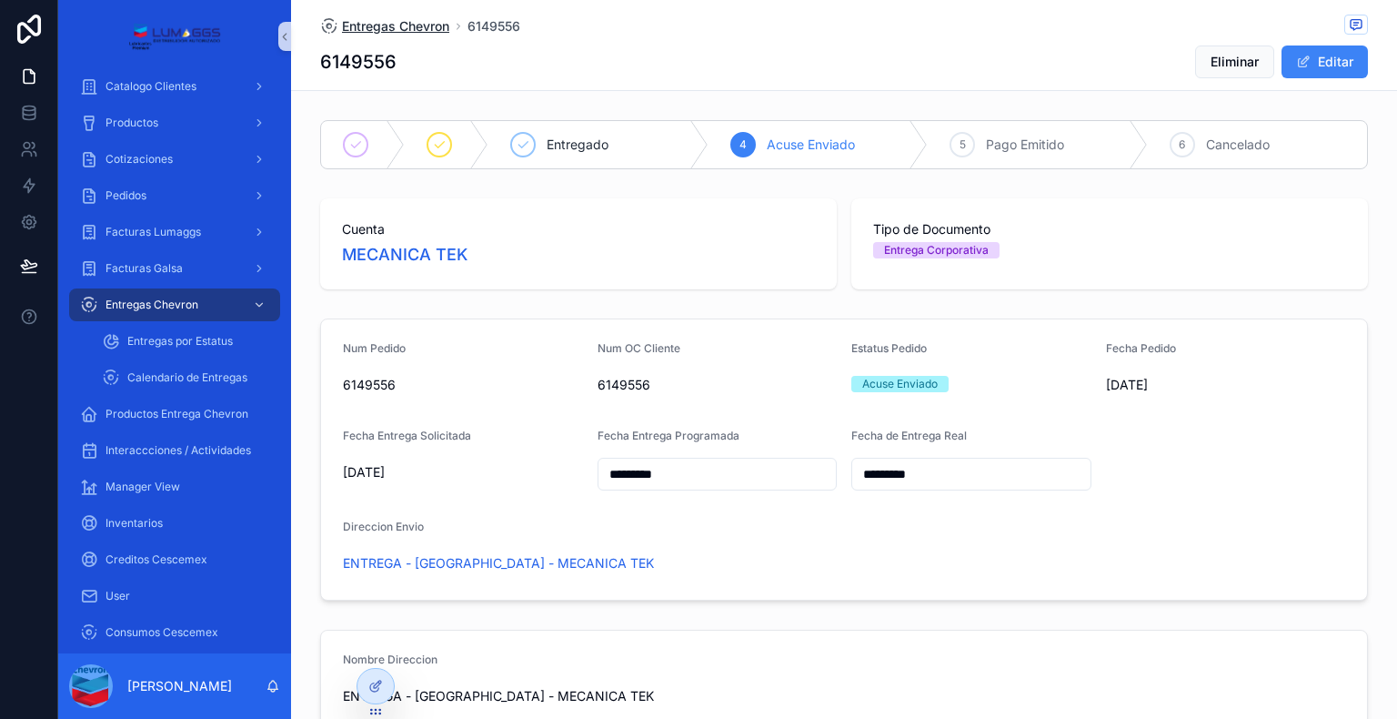
click at [393, 24] on span "Entregas Chevron" at bounding box center [395, 26] width 107 height 18
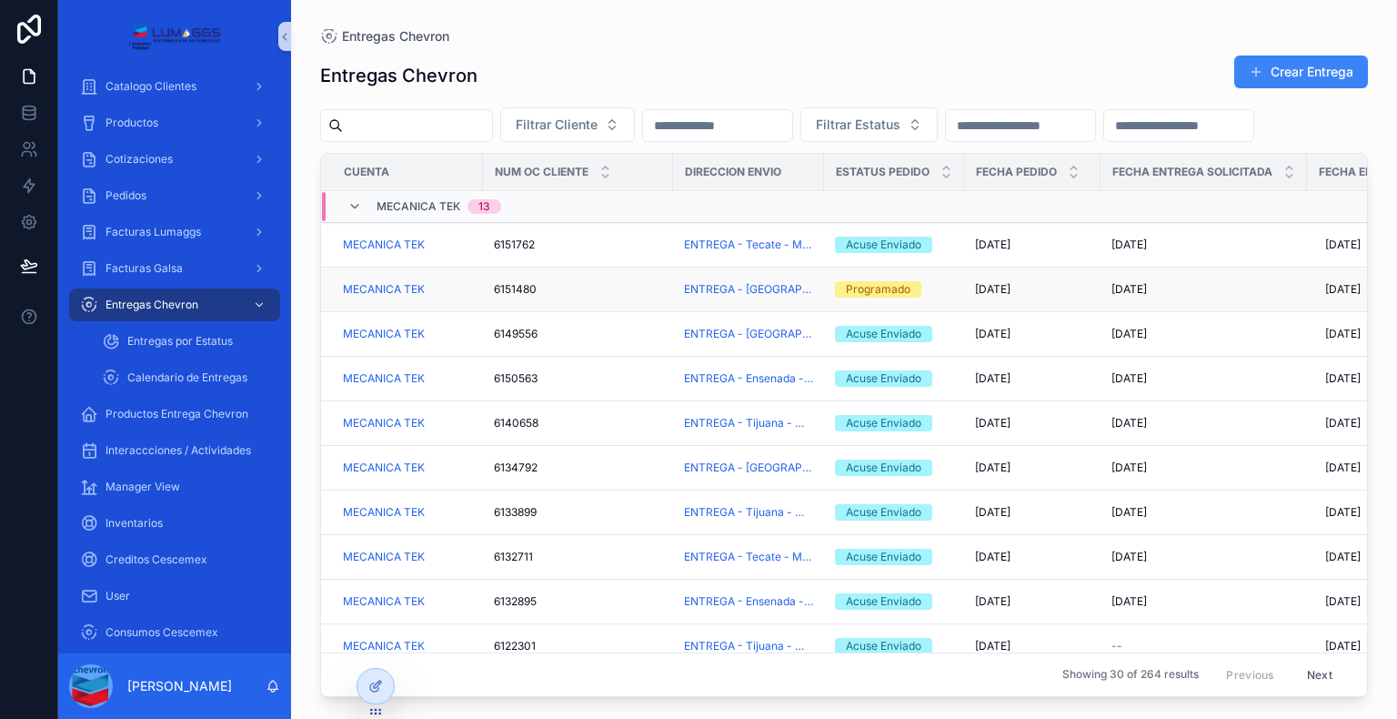
click at [601, 297] on div "6151480 6151480" at bounding box center [578, 289] width 168 height 15
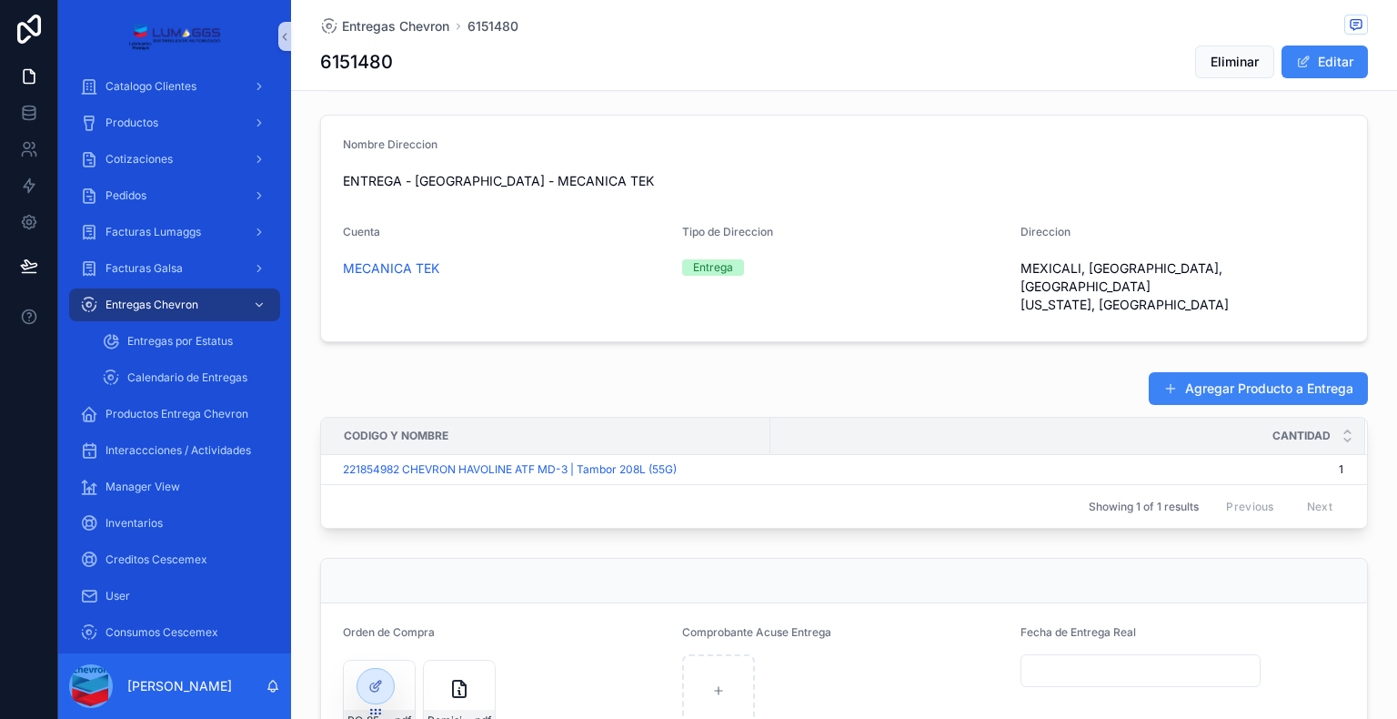
scroll to position [273, 0]
